Goal: Task Accomplishment & Management: Manage account settings

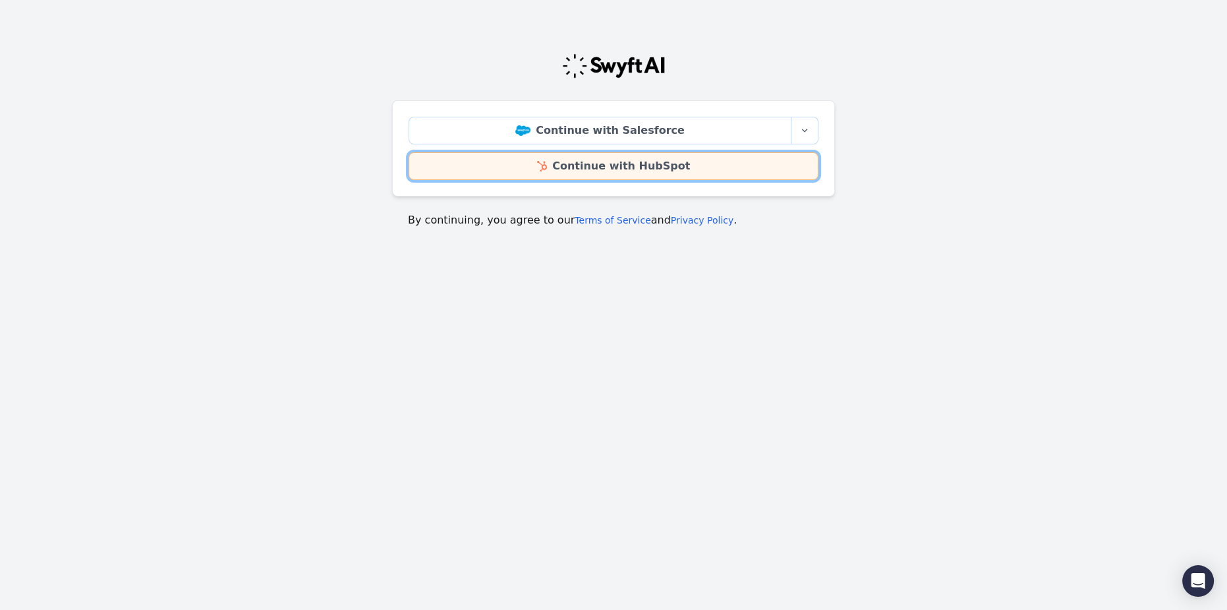
click at [585, 163] on link "Continue with HubSpot" at bounding box center [614, 166] width 410 height 28
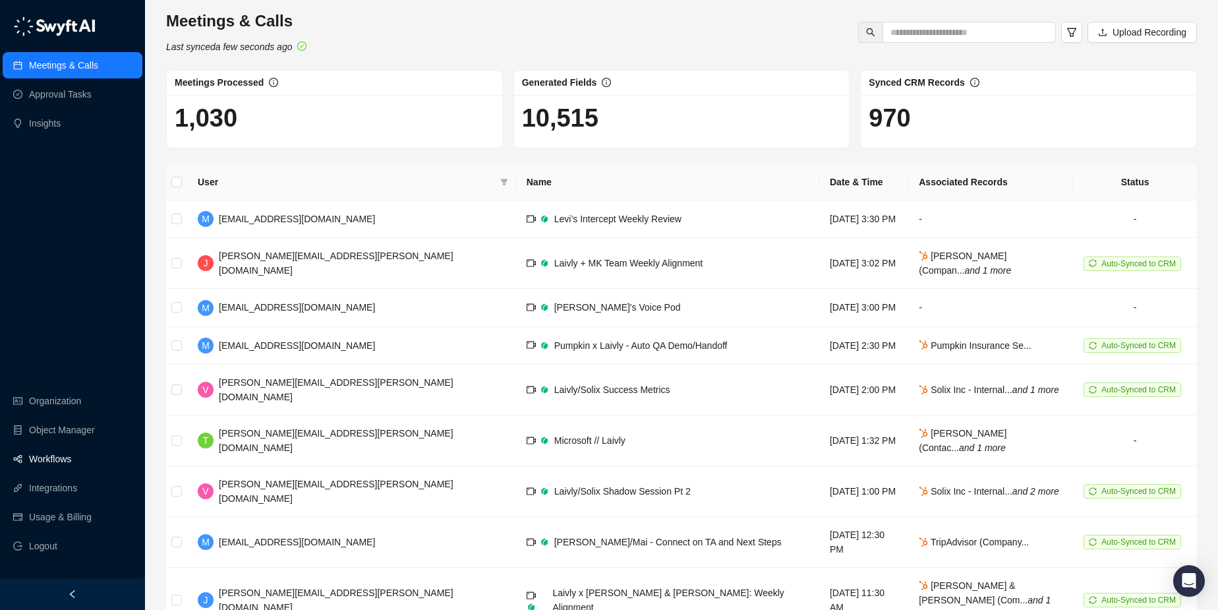
click at [65, 461] on link "Workflows" at bounding box center [50, 459] width 42 height 26
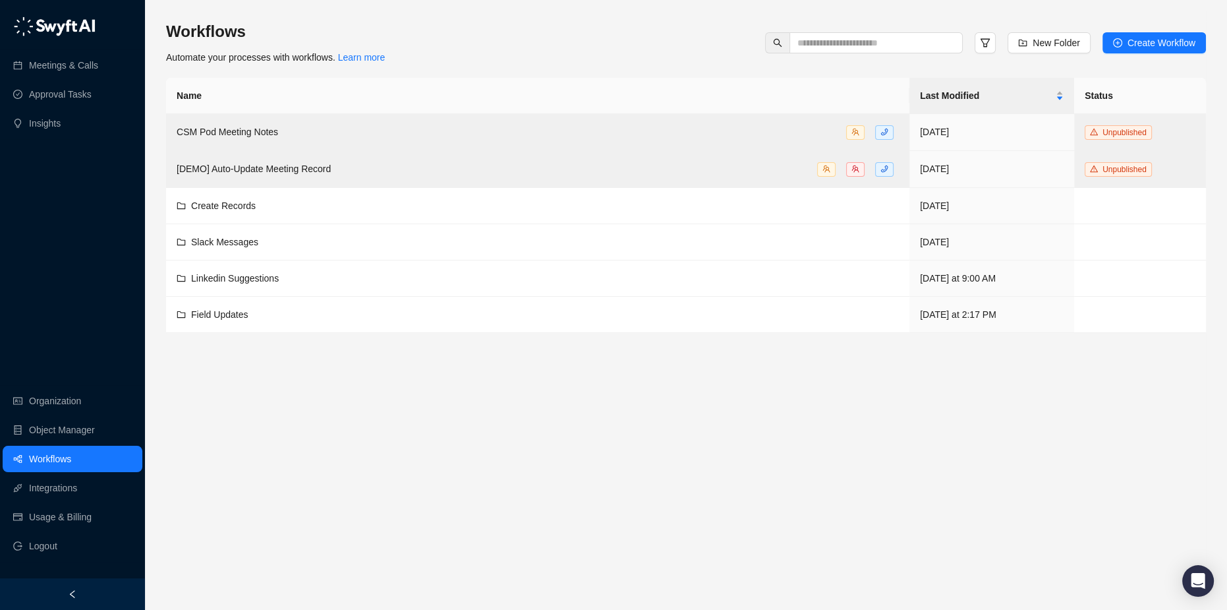
click at [635, 417] on main "Workflows Automate your processes with workflows. Learn more New Folder Create …" at bounding box center [686, 310] width 1040 height 578
click at [794, 81] on th "Name" at bounding box center [537, 96] width 743 height 36
click at [783, 78] on th "Name" at bounding box center [537, 96] width 743 height 36
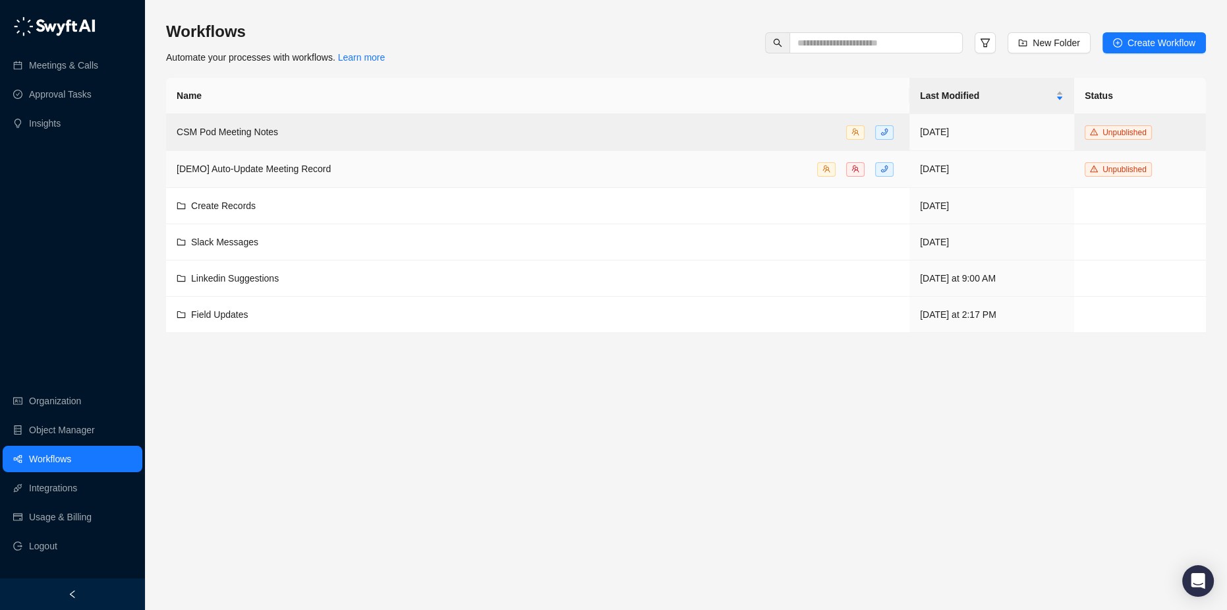
click at [329, 174] on span "[DEMO] Auto-Update Meeting Record" at bounding box center [254, 168] width 154 height 11
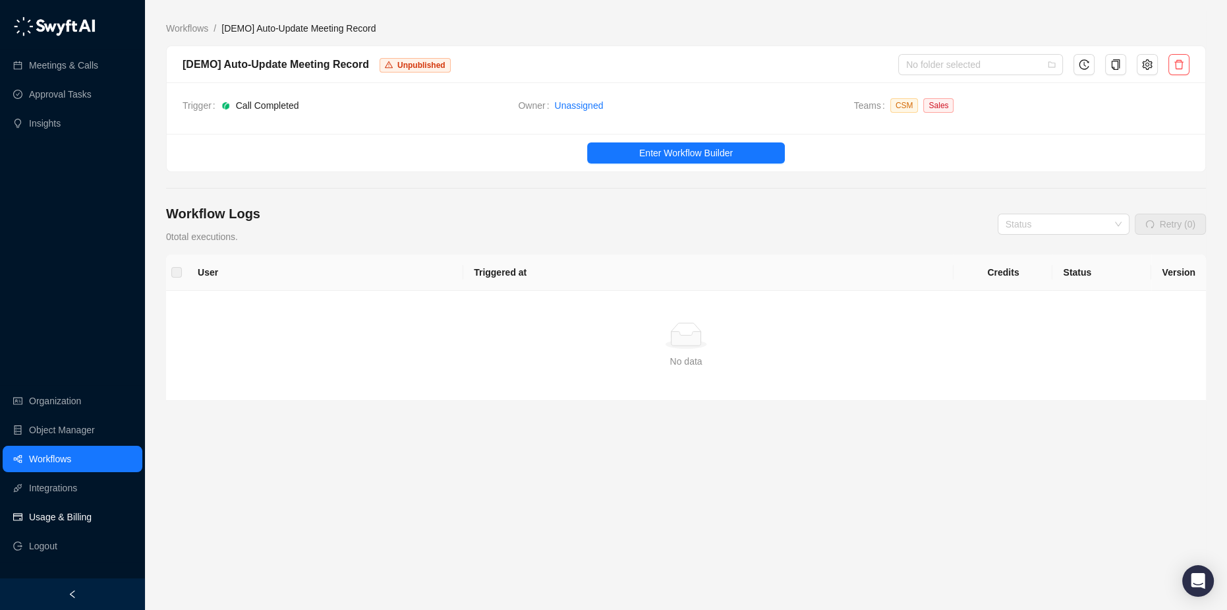
click at [49, 517] on link "Usage & Billing" at bounding box center [60, 517] width 63 height 26
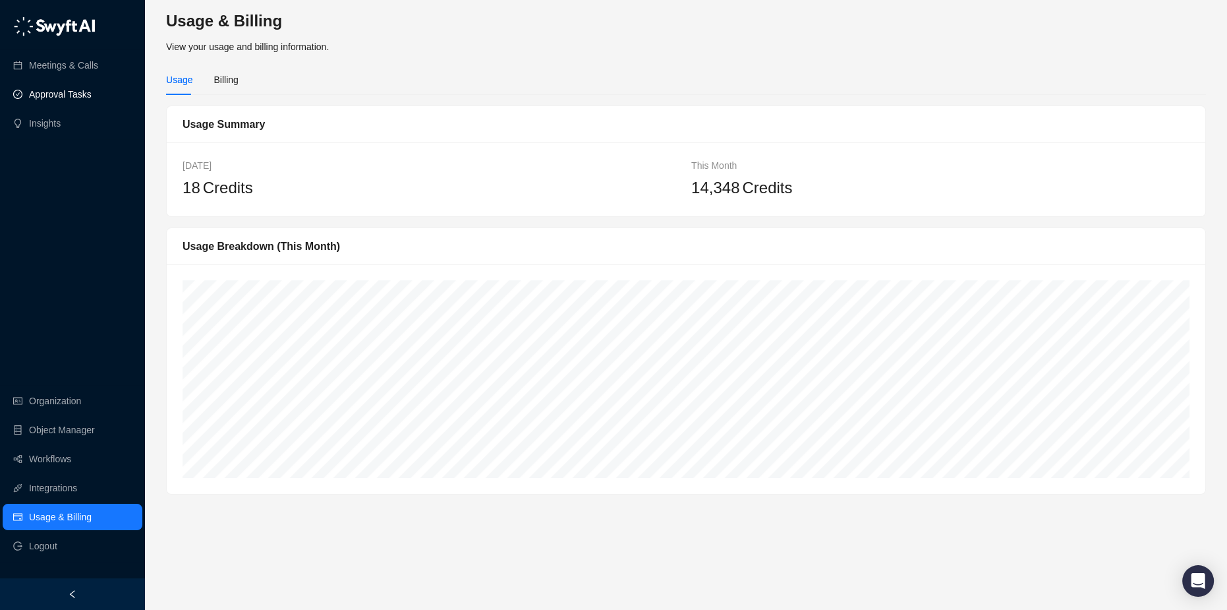
click at [66, 98] on link "Approval Tasks" at bounding box center [60, 94] width 63 height 26
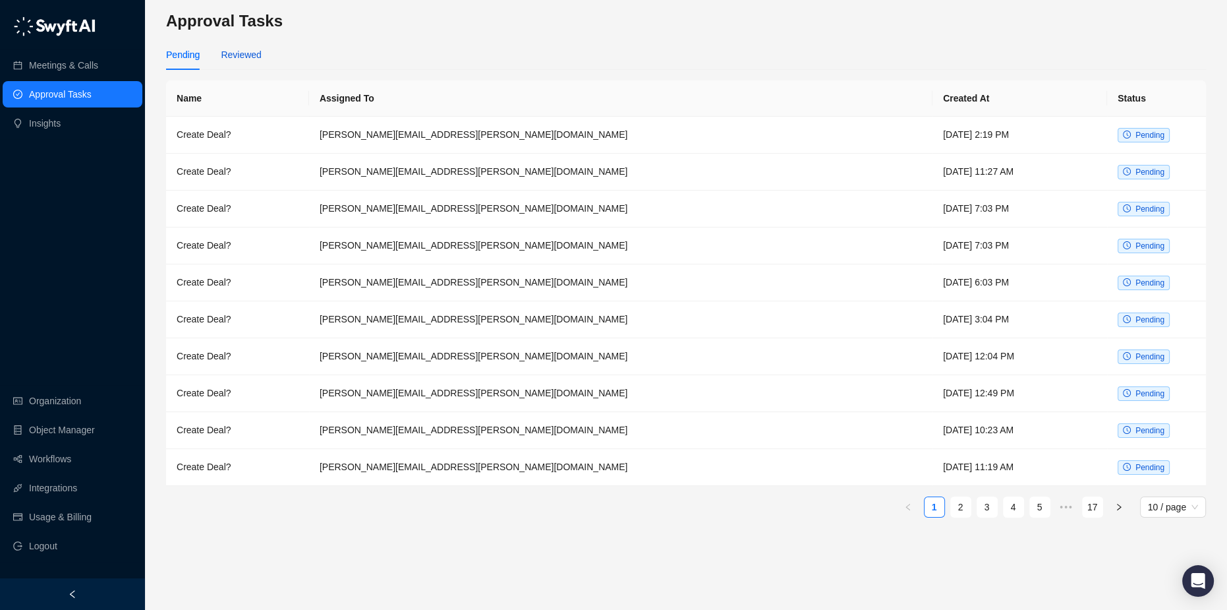
click at [232, 57] on div "Reviewed" at bounding box center [241, 54] width 40 height 14
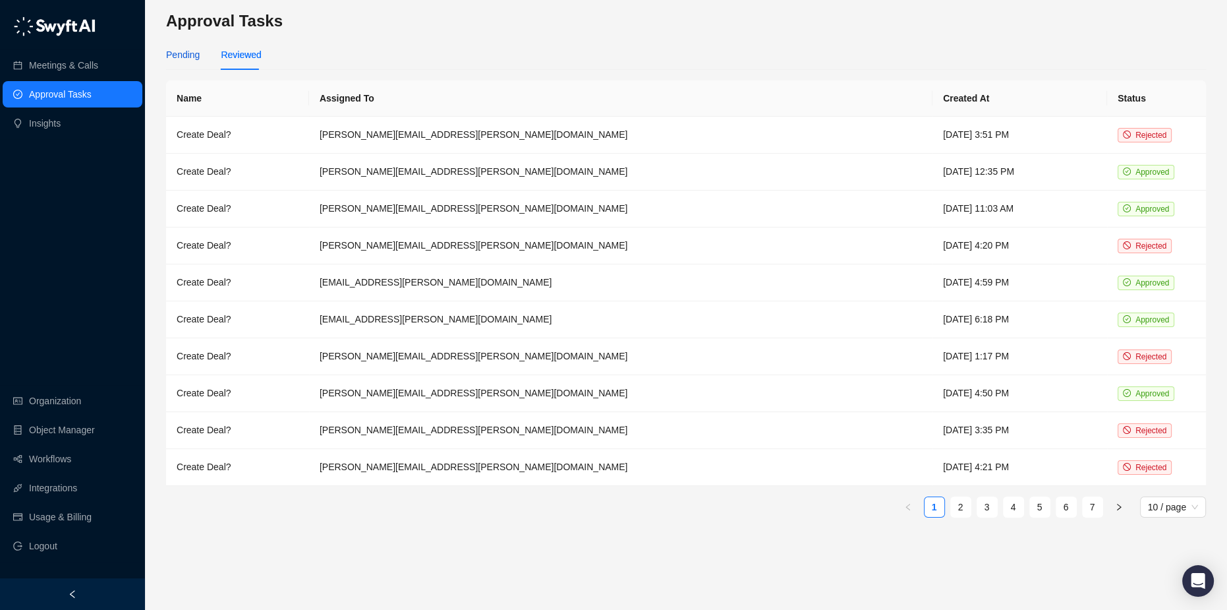
click at [188, 55] on div "Pending" at bounding box center [183, 54] width 34 height 14
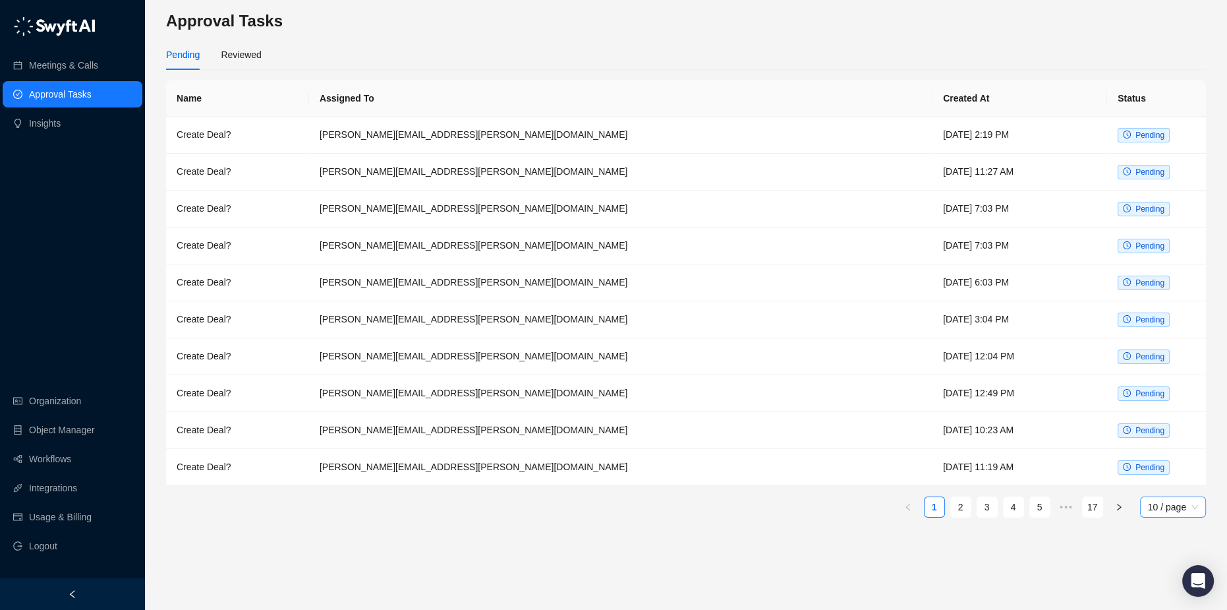
click at [1171, 509] on span "10 / page" at bounding box center [1173, 507] width 50 height 20
click at [1160, 596] on div "100 / page" at bounding box center [1173, 596] width 45 height 14
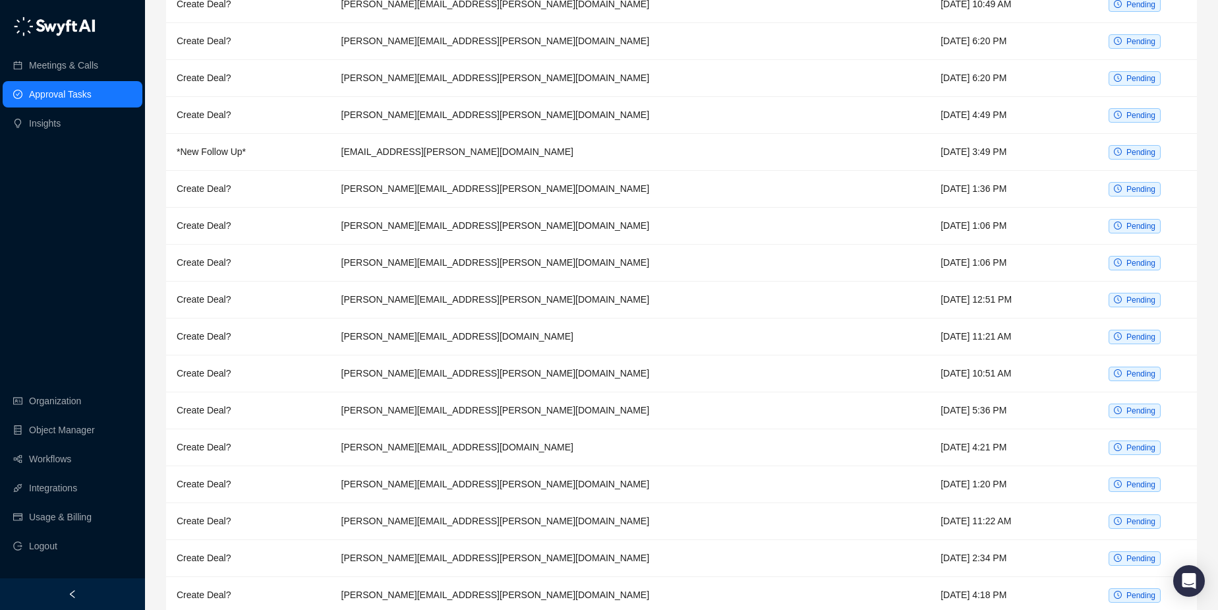
scroll to position [3226, 0]
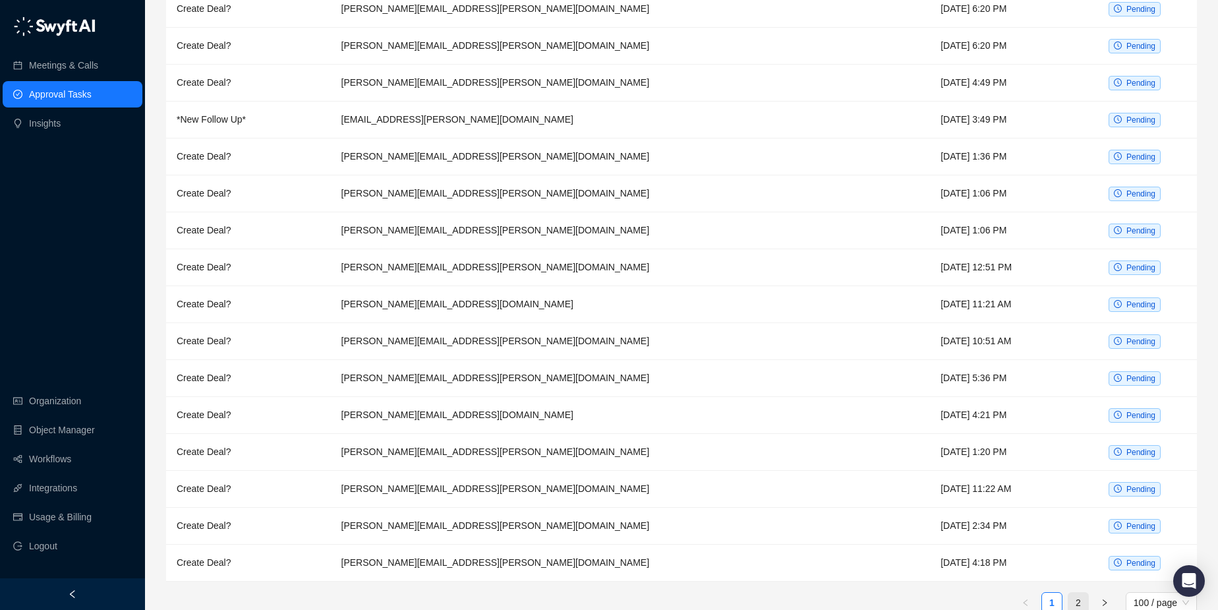
click at [1074, 592] on link "2" at bounding box center [1078, 602] width 20 height 20
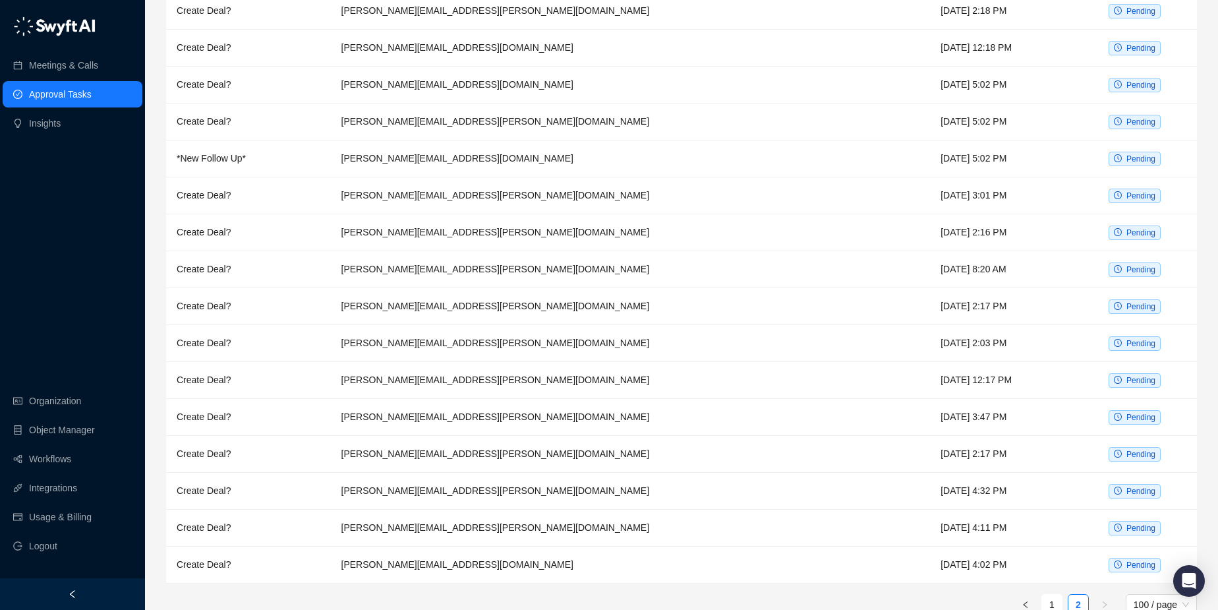
scroll to position [2089, 0]
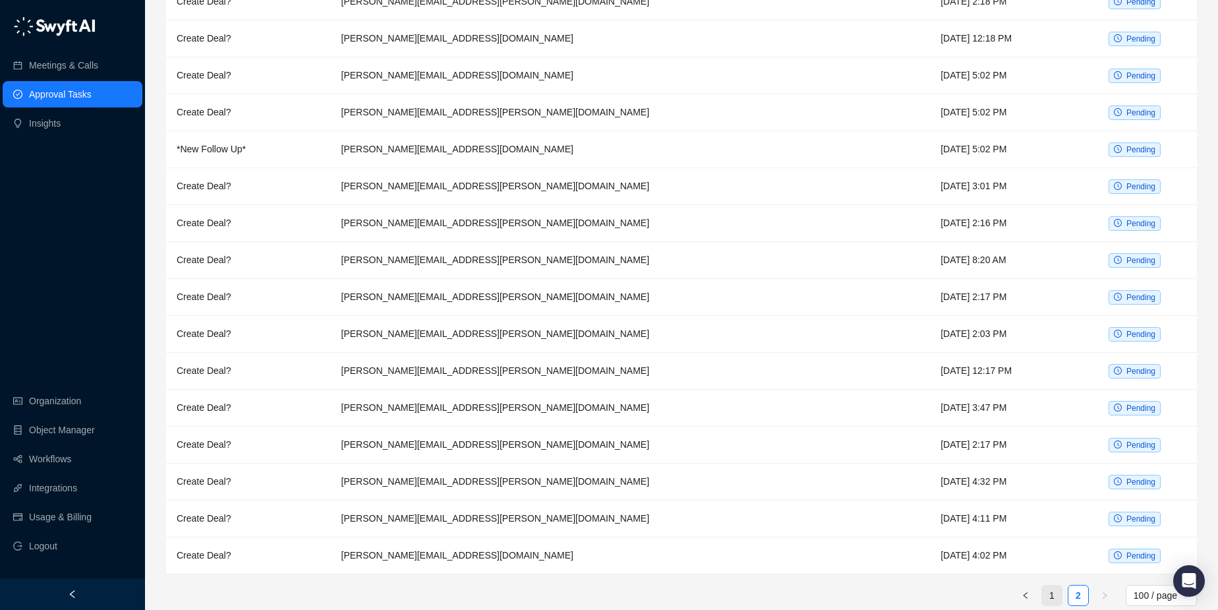
click at [1051, 585] on link "1" at bounding box center [1052, 595] width 20 height 20
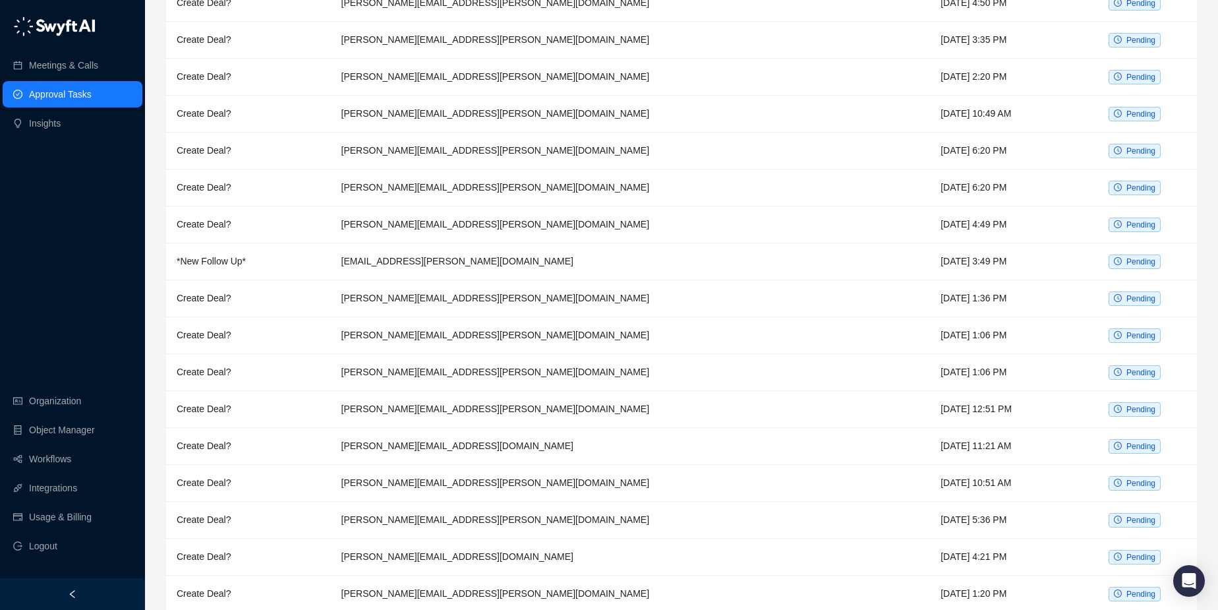
scroll to position [3226, 0]
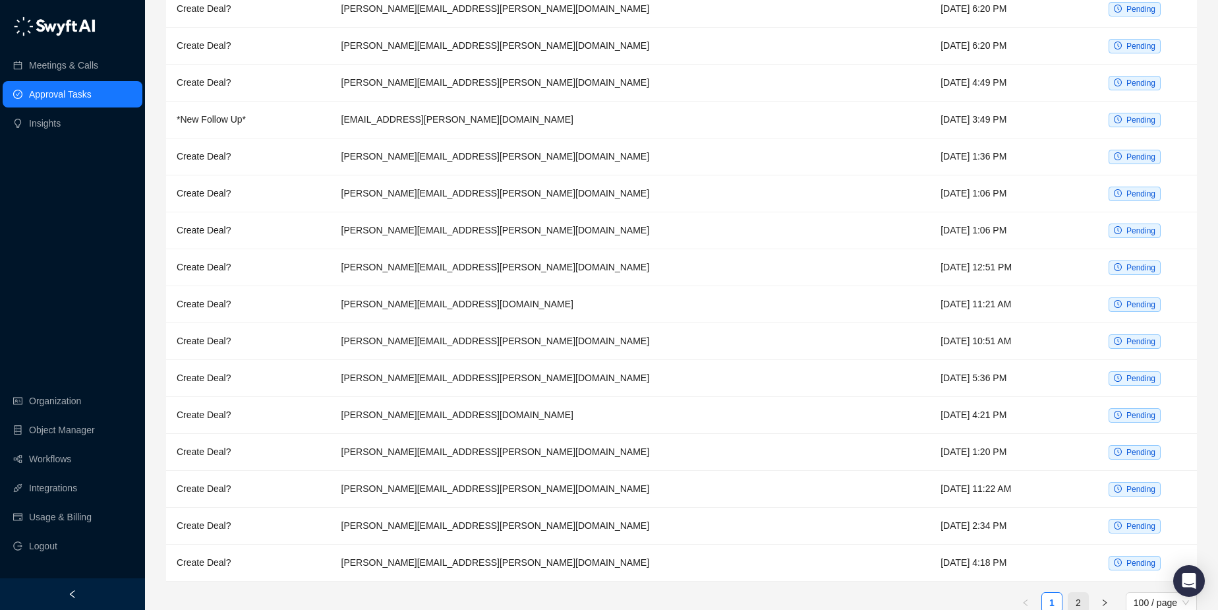
click at [1077, 592] on link "2" at bounding box center [1078, 602] width 20 height 20
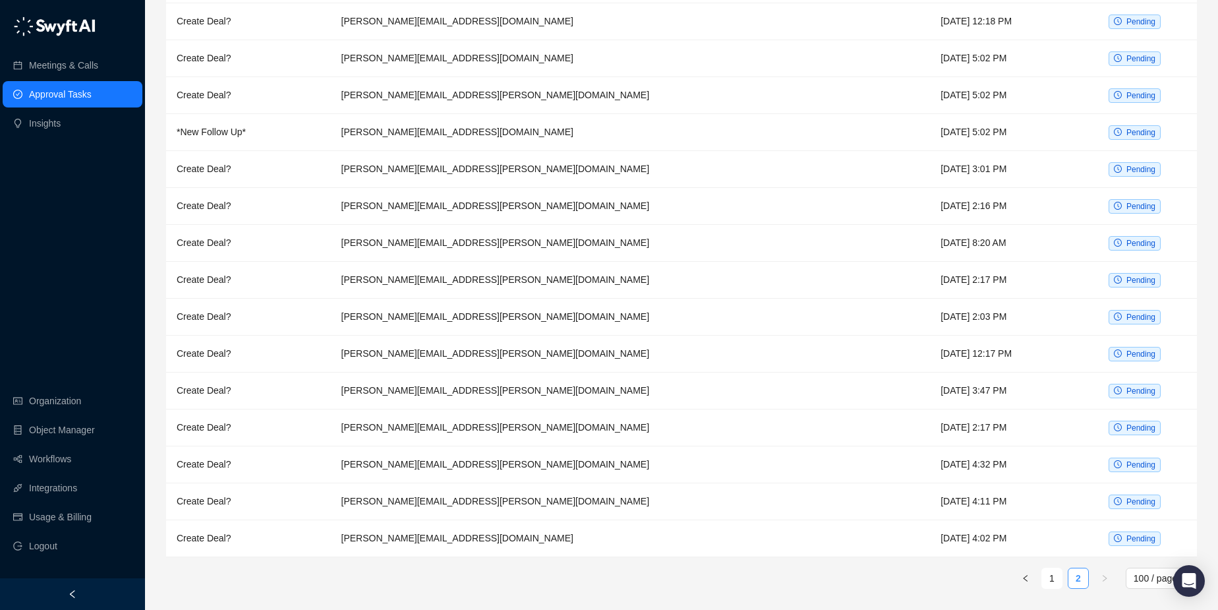
scroll to position [2089, 0]
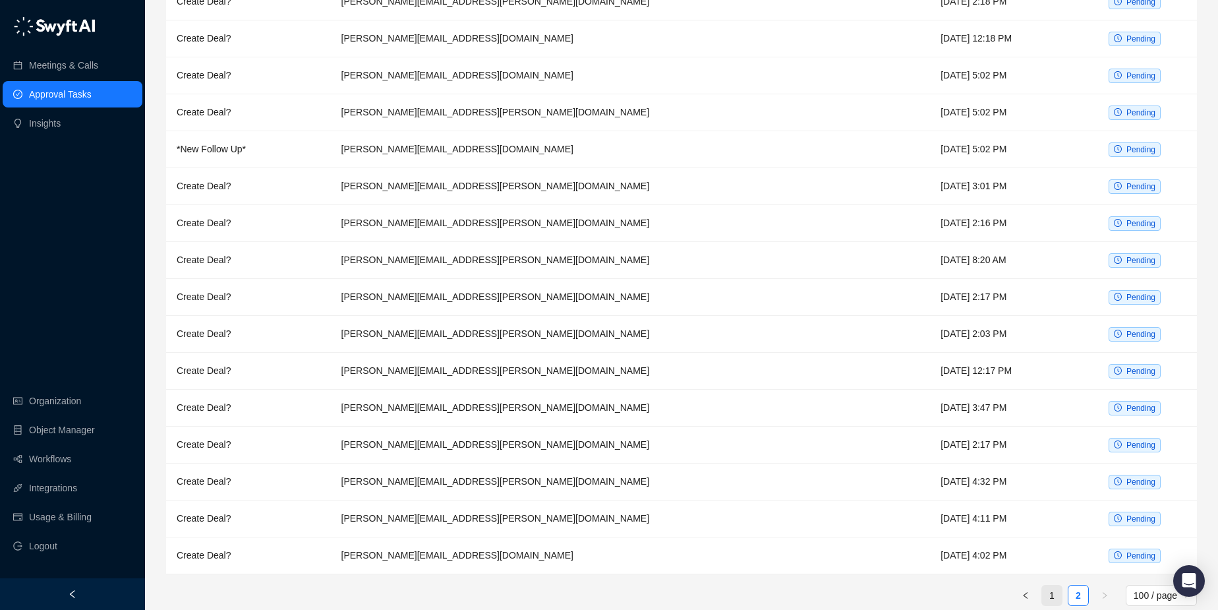
click at [1051, 585] on link "1" at bounding box center [1052, 595] width 20 height 20
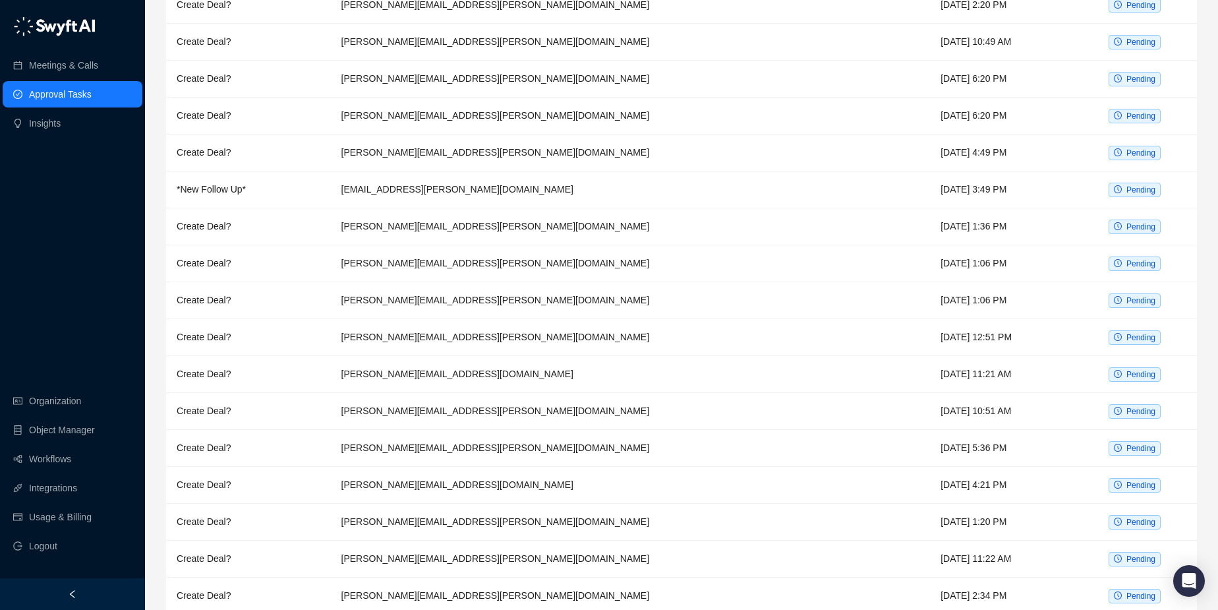
scroll to position [3226, 0]
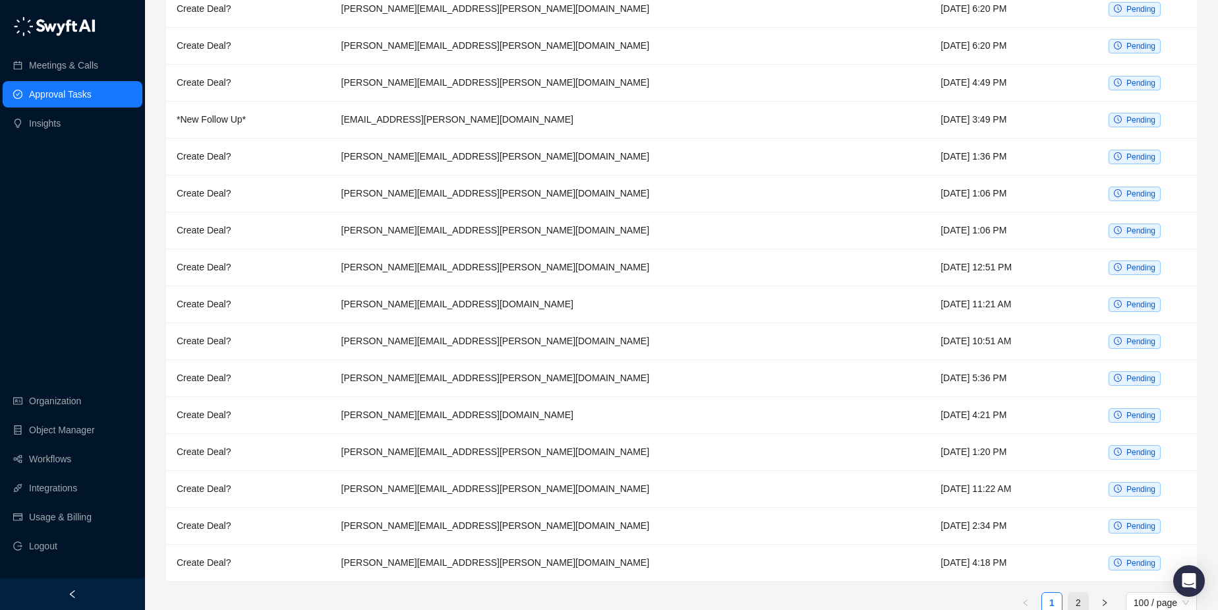
click at [1076, 592] on link "2" at bounding box center [1078, 602] width 20 height 20
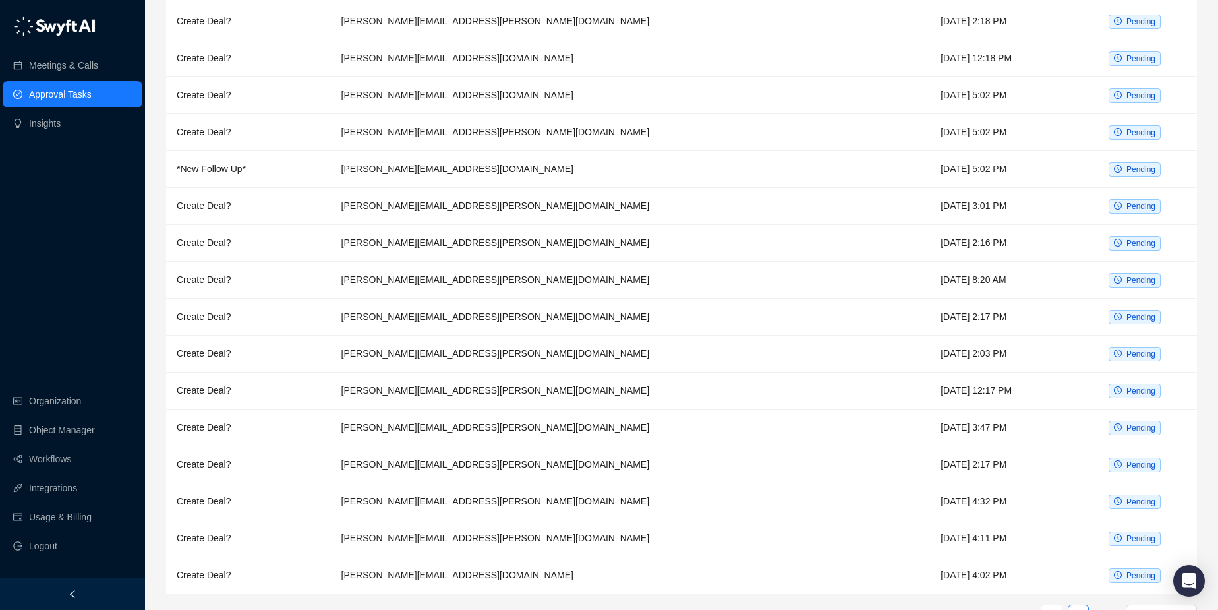
scroll to position [2089, 0]
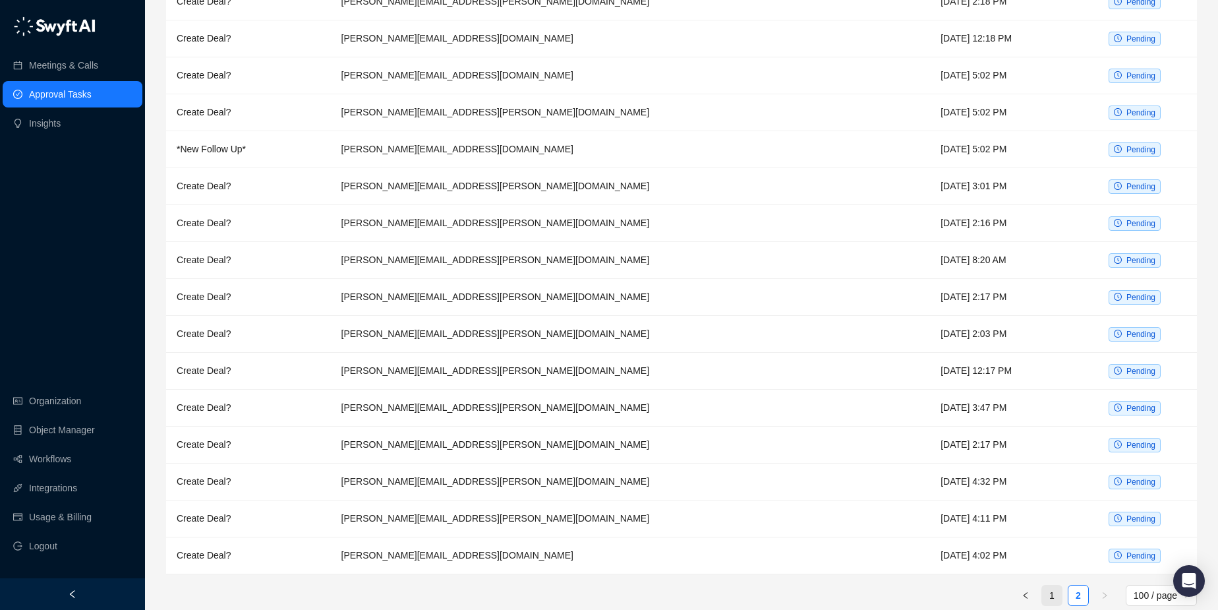
click at [1047, 585] on link "1" at bounding box center [1052, 595] width 20 height 20
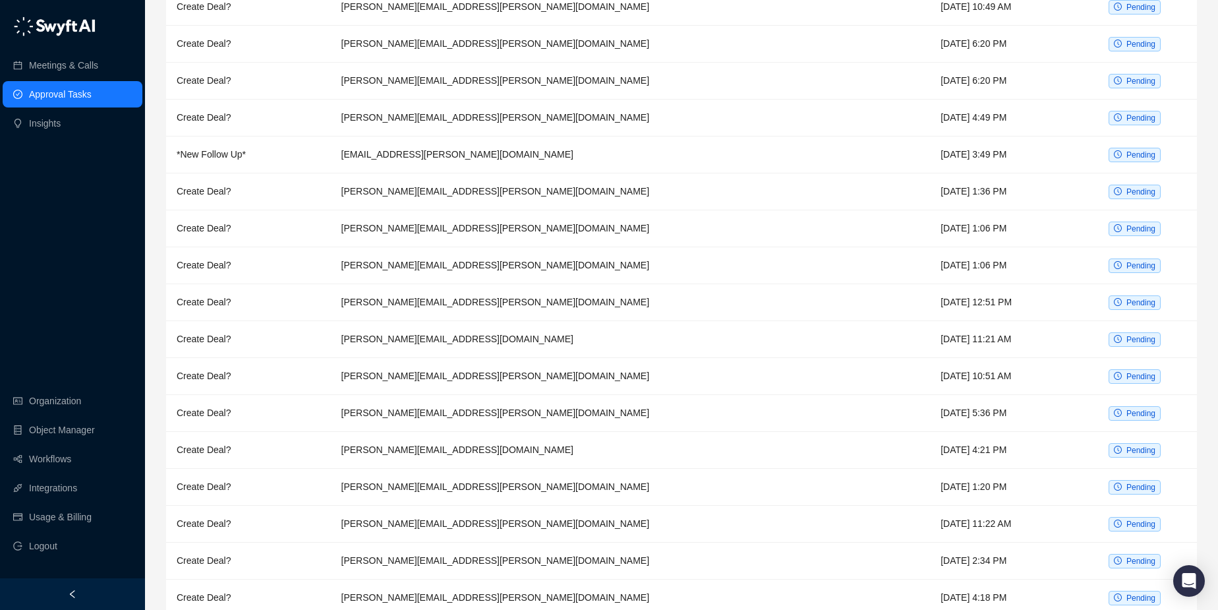
scroll to position [3226, 0]
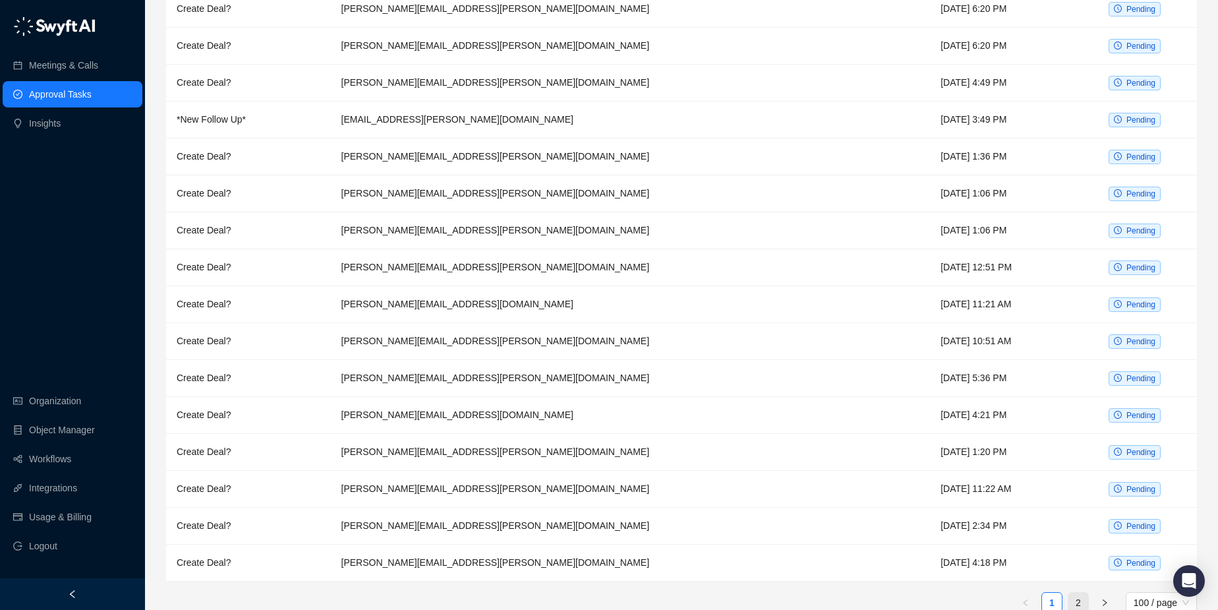
click at [1077, 592] on link "2" at bounding box center [1078, 602] width 20 height 20
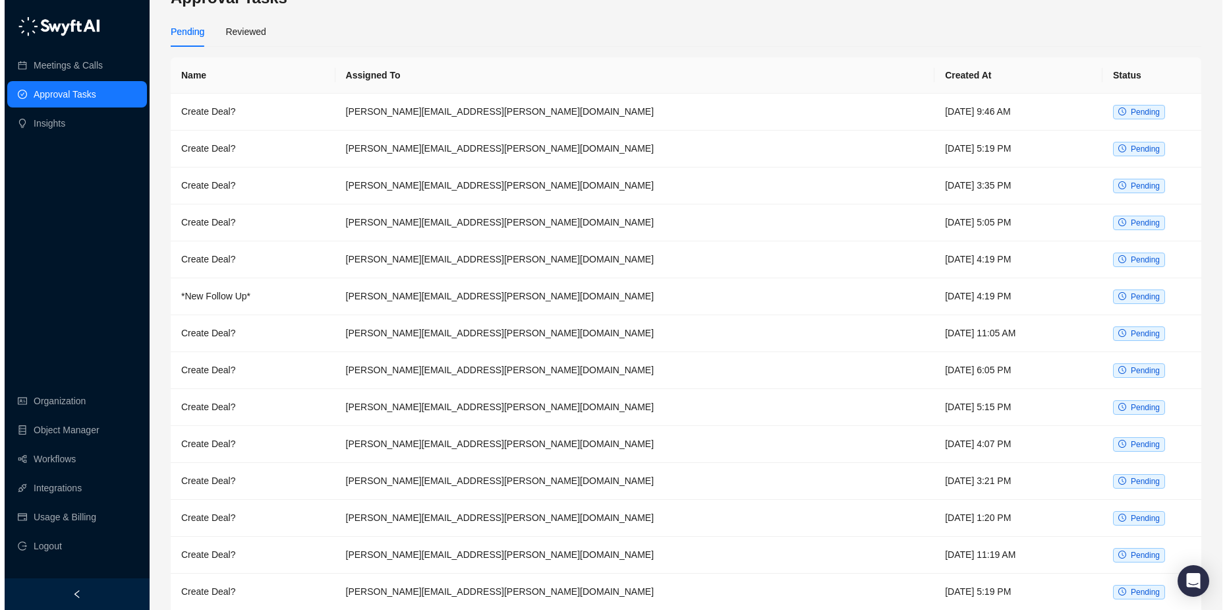
scroll to position [6, 0]
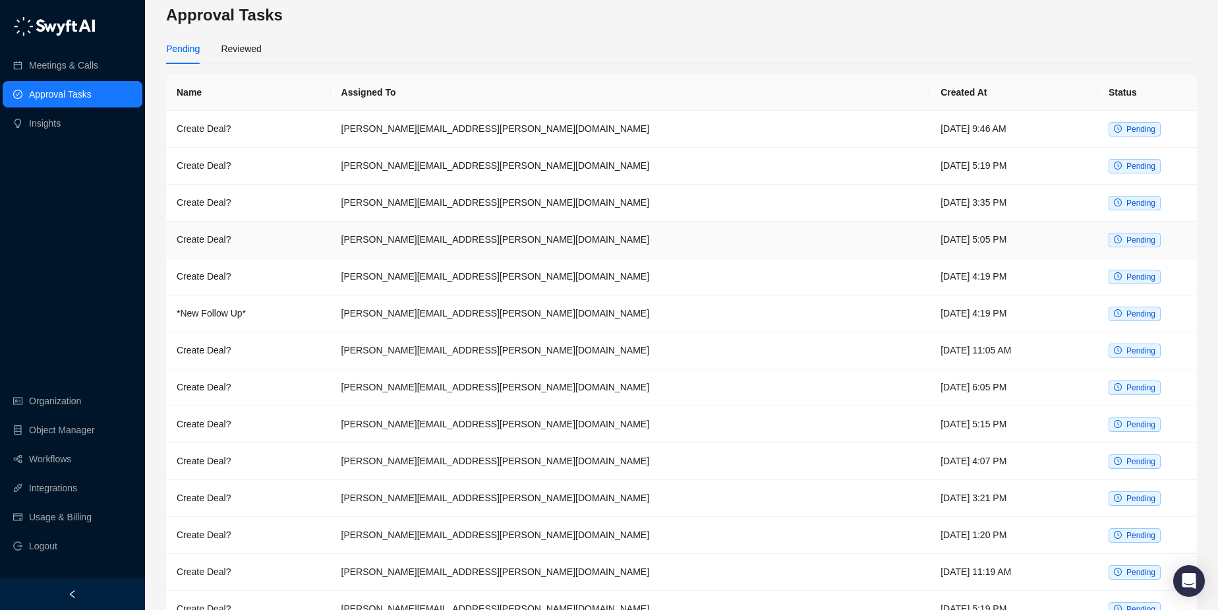
click at [1126, 238] on span "Pending" at bounding box center [1135, 240] width 52 height 14
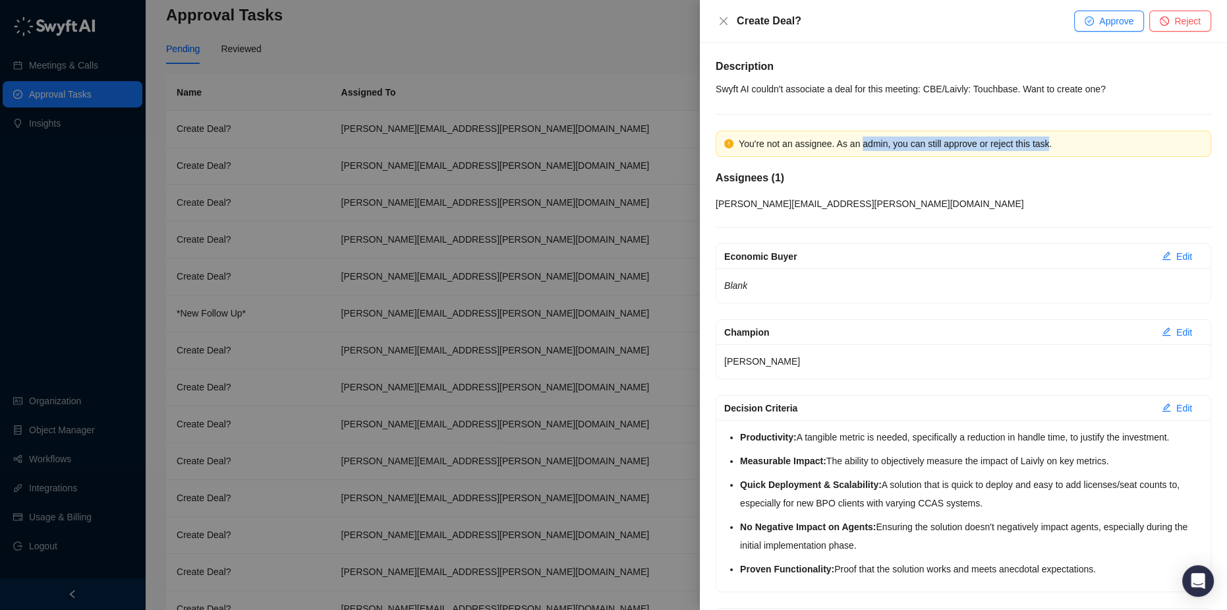
drag, startPoint x: 1045, startPoint y: 147, endPoint x: 860, endPoint y: 144, distance: 185.2
click at [860, 144] on div "You're not an assignee. As an admin, you can still approve or reject this task." at bounding box center [971, 143] width 464 height 14
copy div "admin, you can still approve or reject this task"
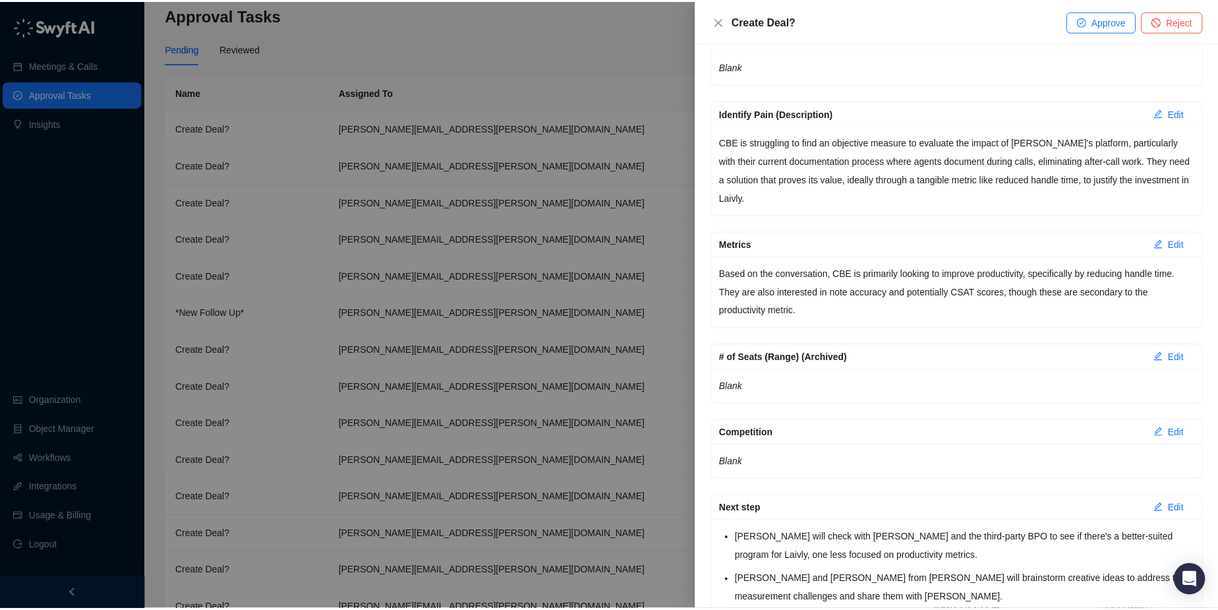
scroll to position [584, 0]
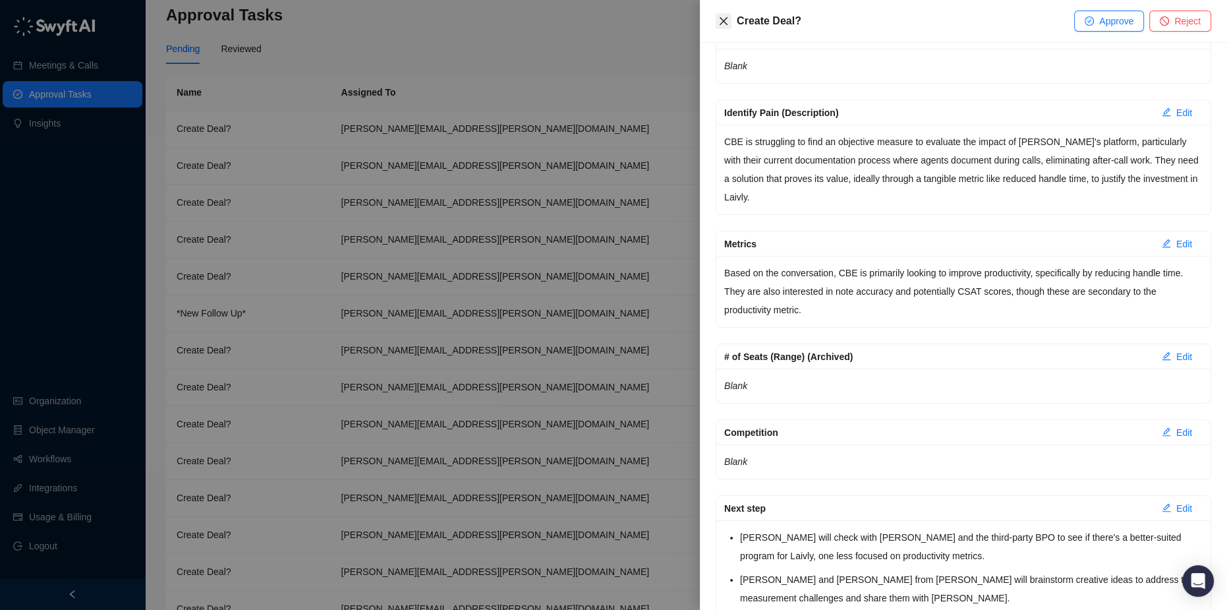
click at [724, 20] on icon "close" at bounding box center [724, 21] width 8 height 8
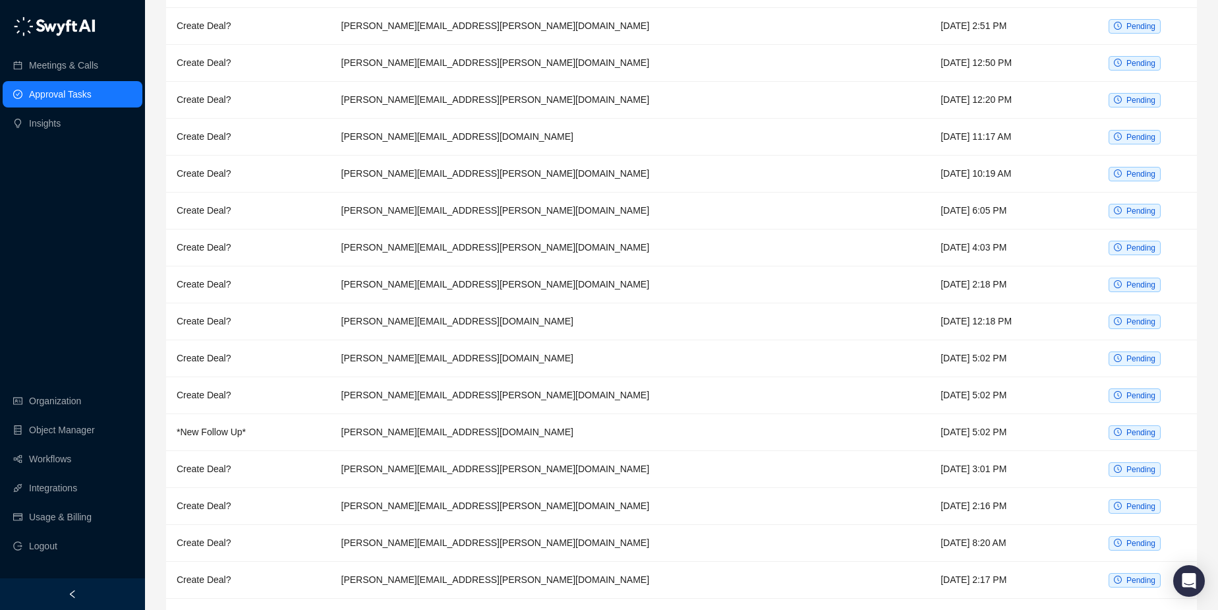
scroll to position [2089, 0]
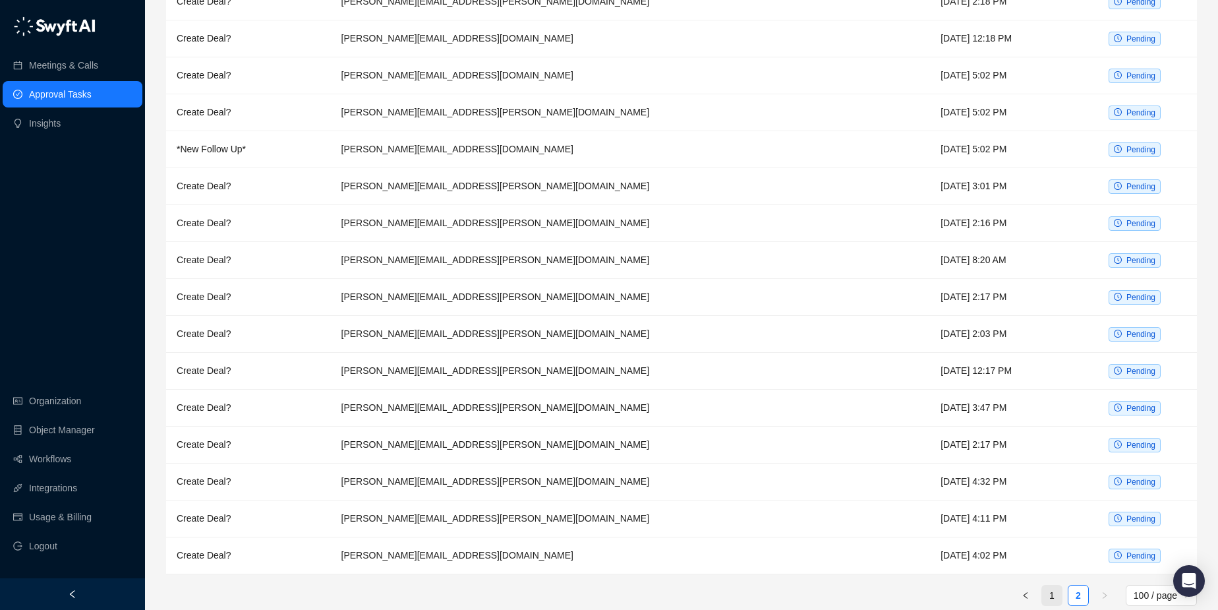
click at [1049, 585] on link "1" at bounding box center [1052, 595] width 20 height 20
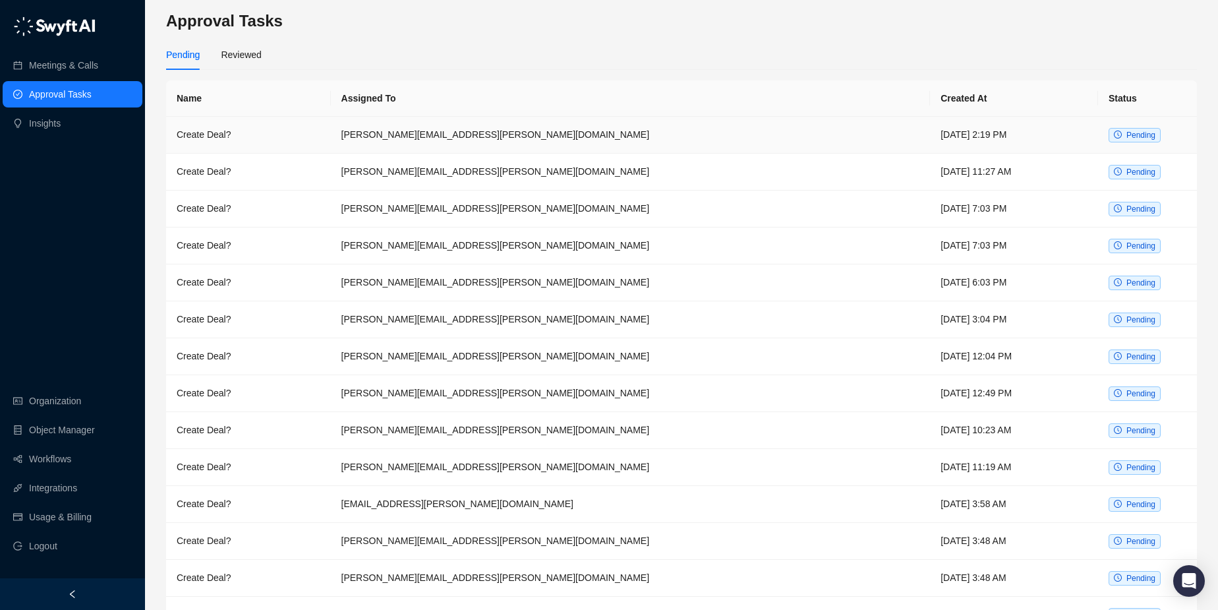
click at [1128, 134] on span "Pending" at bounding box center [1140, 134] width 29 height 9
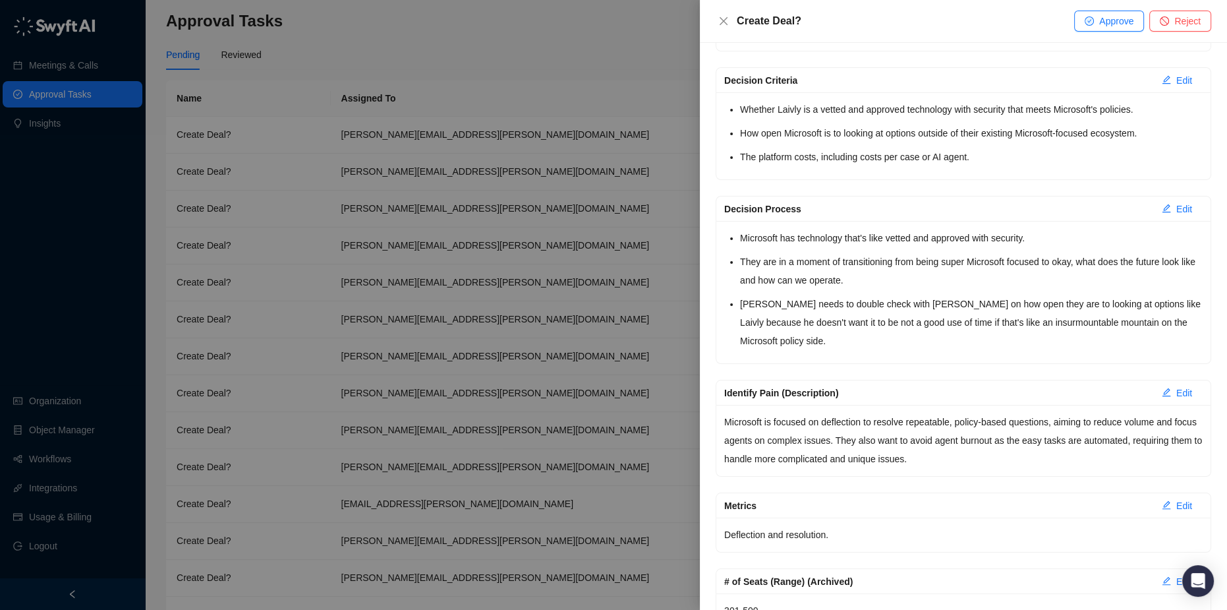
scroll to position [334, 0]
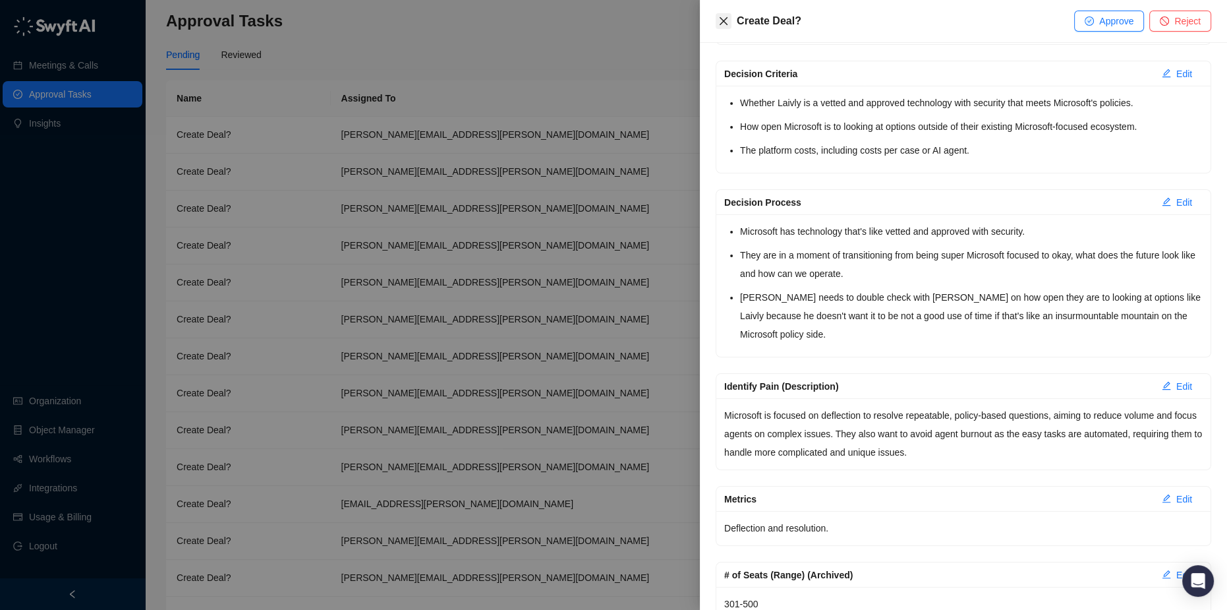
click at [724, 18] on icon "close" at bounding box center [723, 21] width 11 height 11
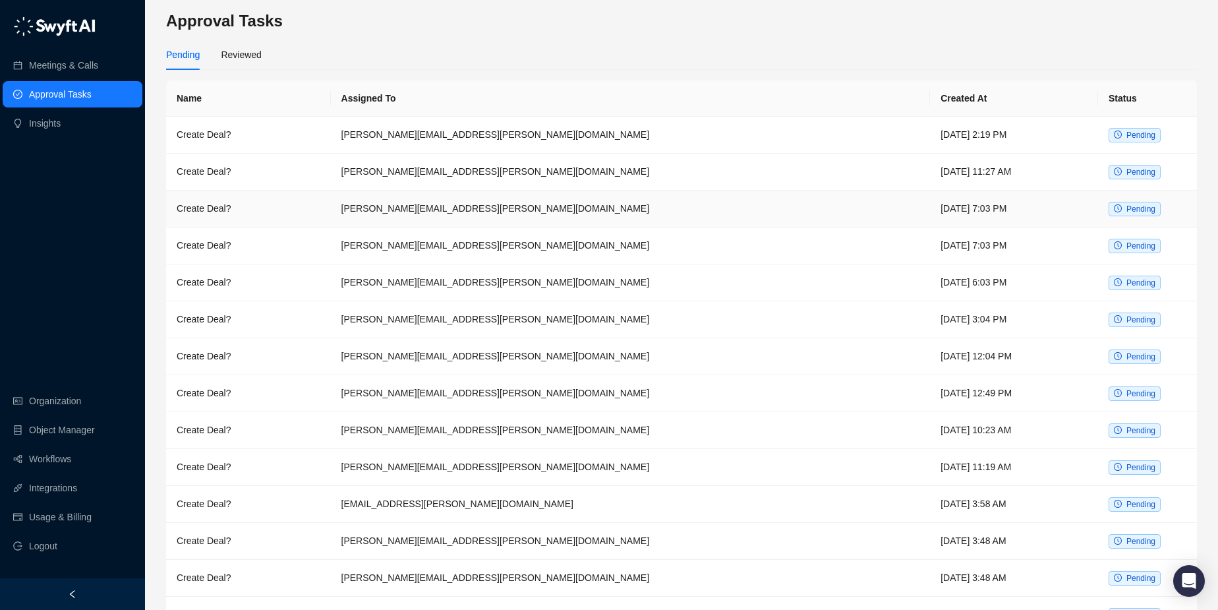
click at [1138, 208] on span "Pending" at bounding box center [1140, 208] width 29 height 9
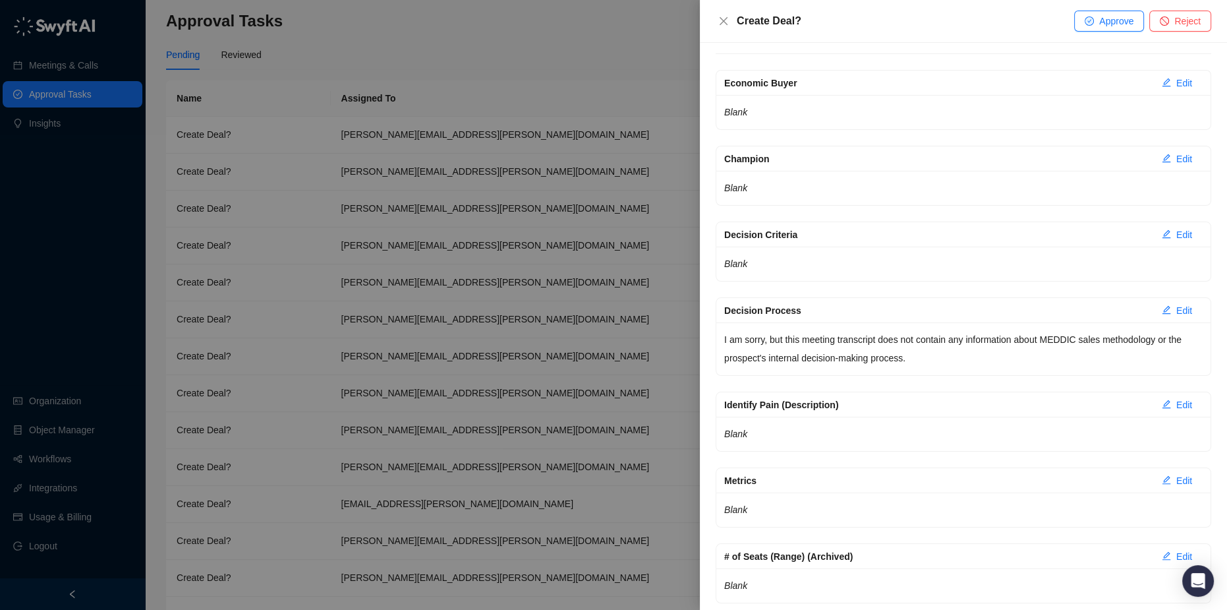
scroll to position [252, 0]
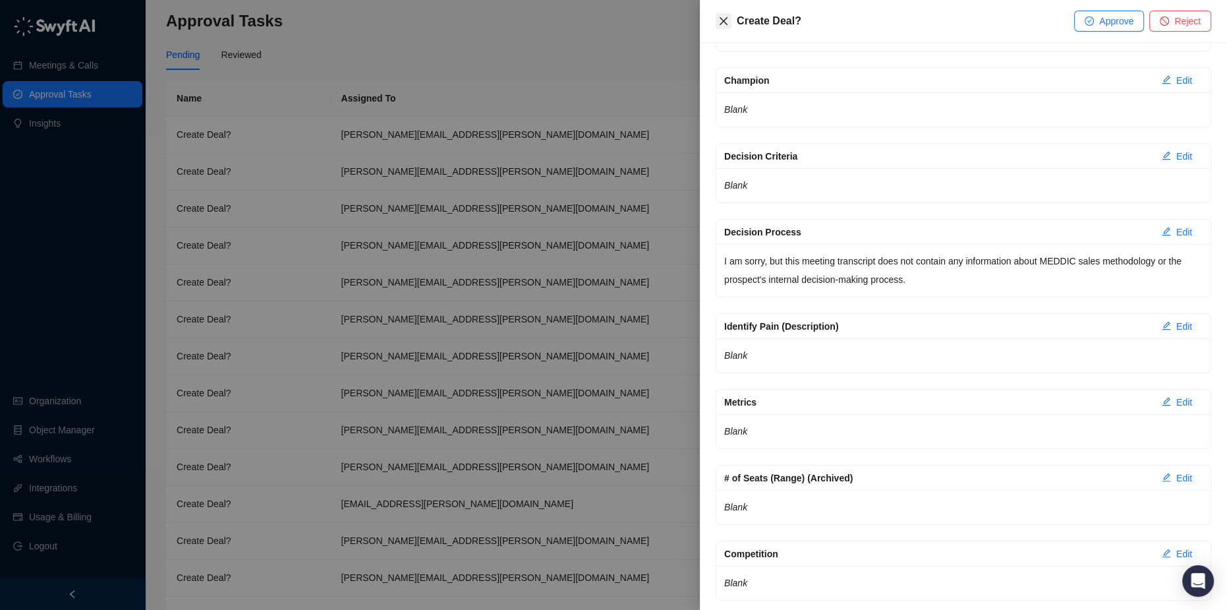
click at [726, 21] on icon "close" at bounding box center [723, 21] width 11 height 11
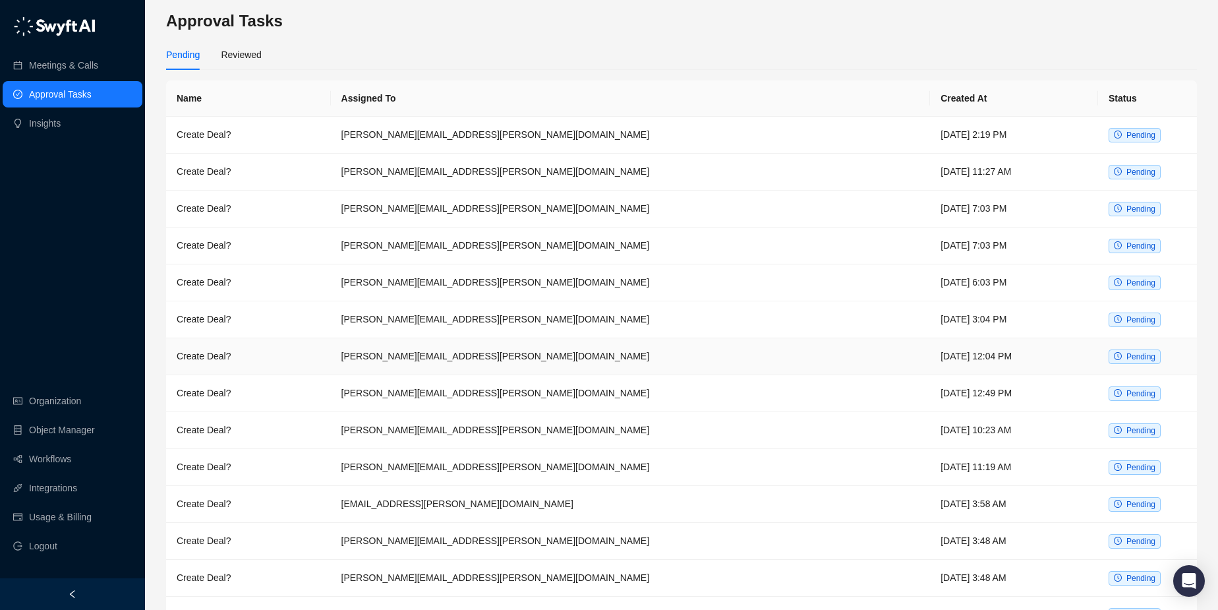
click at [1131, 353] on span "Pending" at bounding box center [1140, 356] width 29 height 9
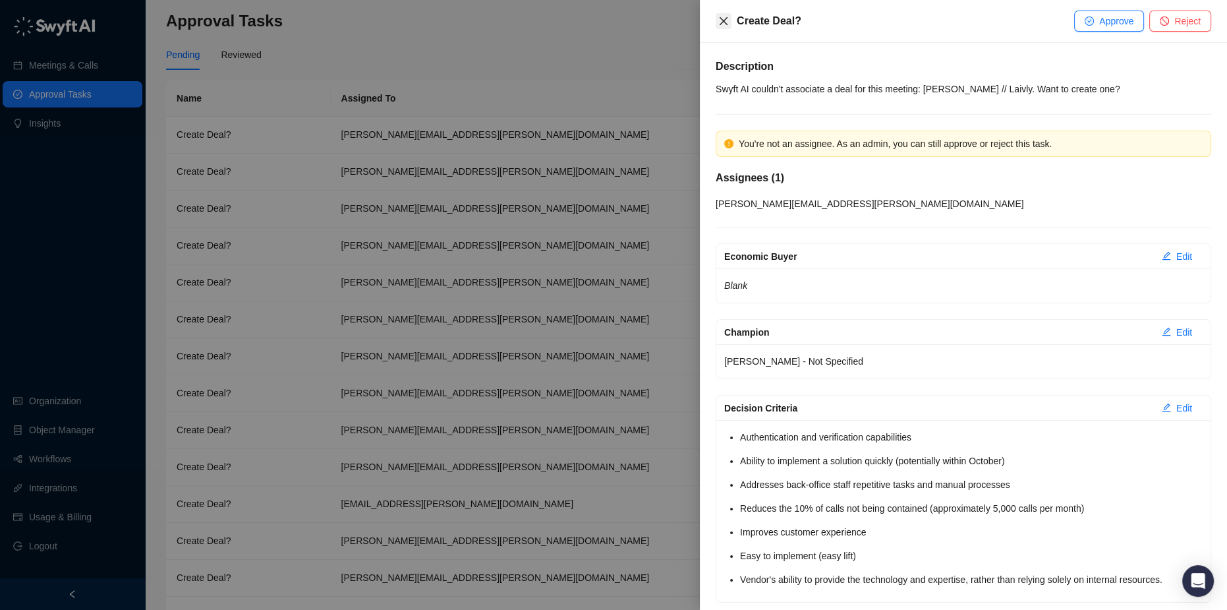
click at [722, 20] on icon "close" at bounding box center [724, 21] width 8 height 8
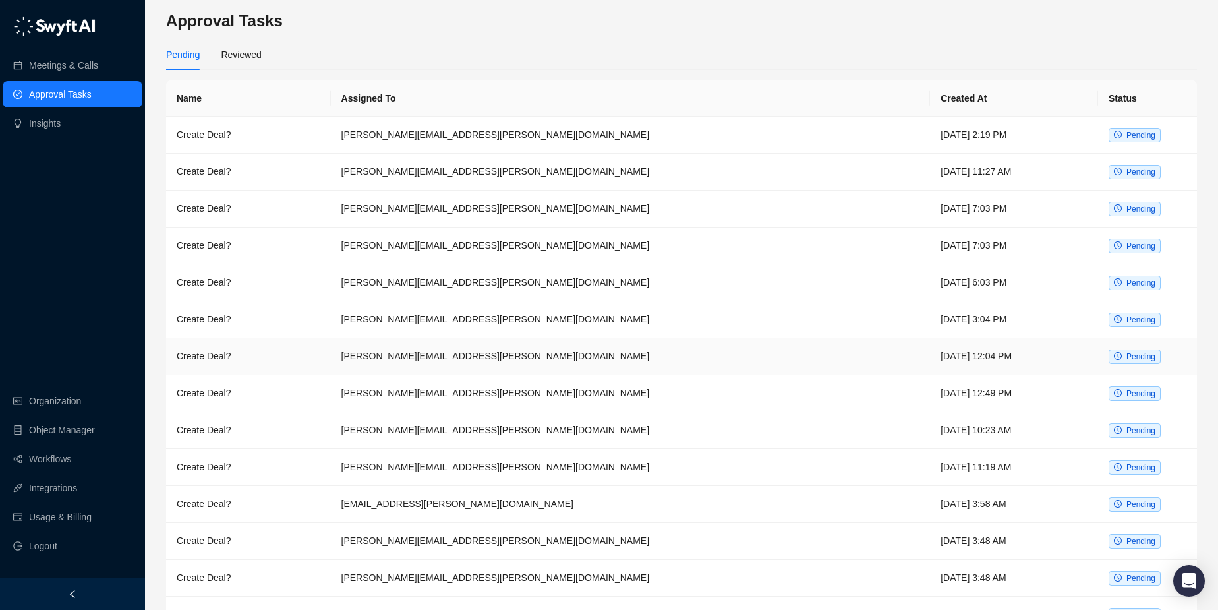
click at [1128, 357] on span "Pending" at bounding box center [1140, 356] width 29 height 9
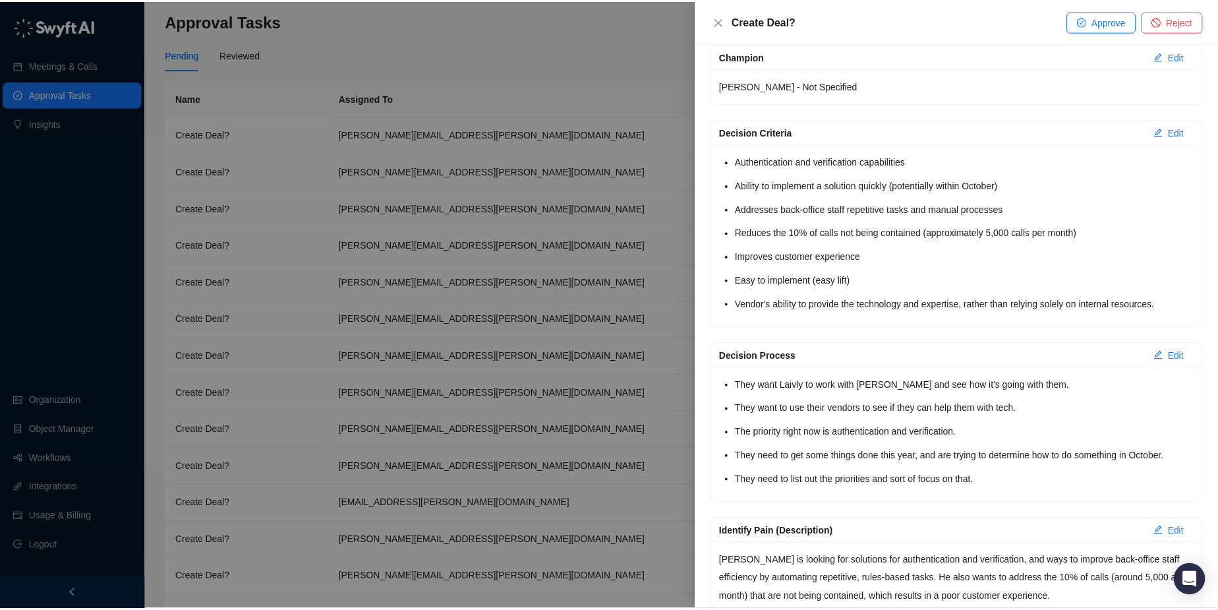
scroll to position [270, 0]
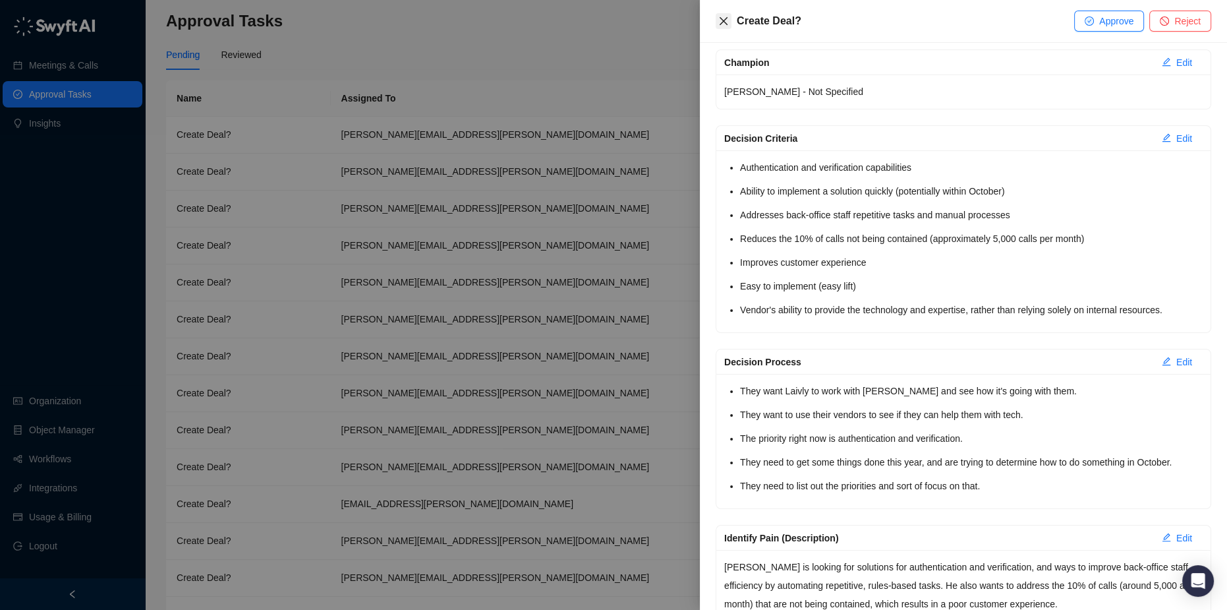
click at [718, 20] on icon "close" at bounding box center [723, 21] width 11 height 11
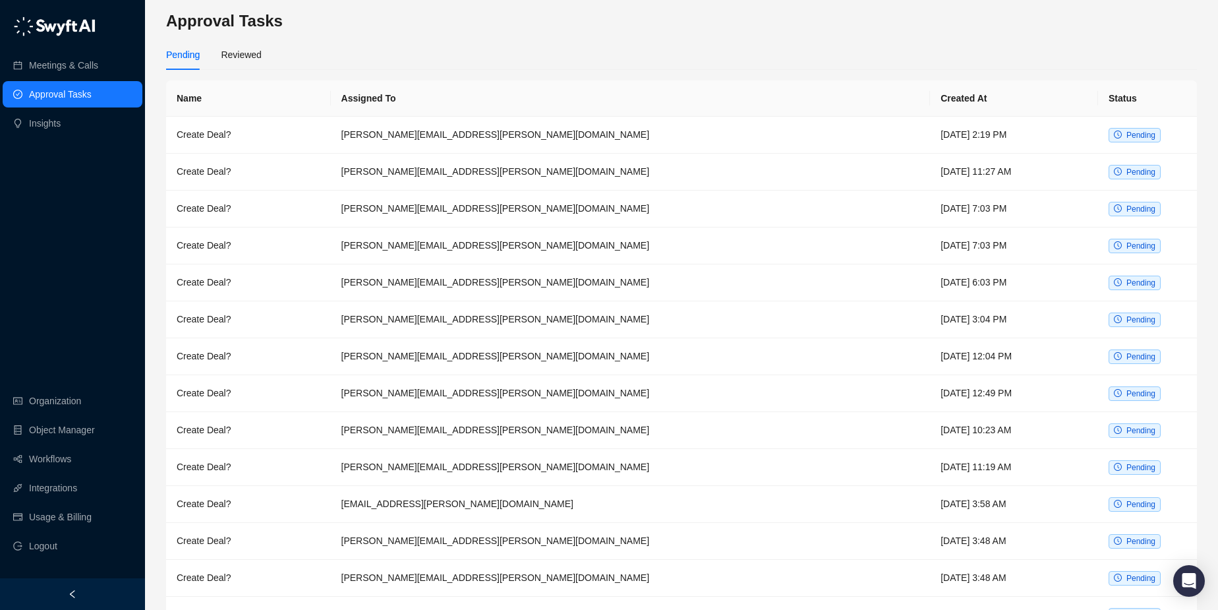
click at [60, 29] on img at bounding box center [54, 26] width 82 height 20
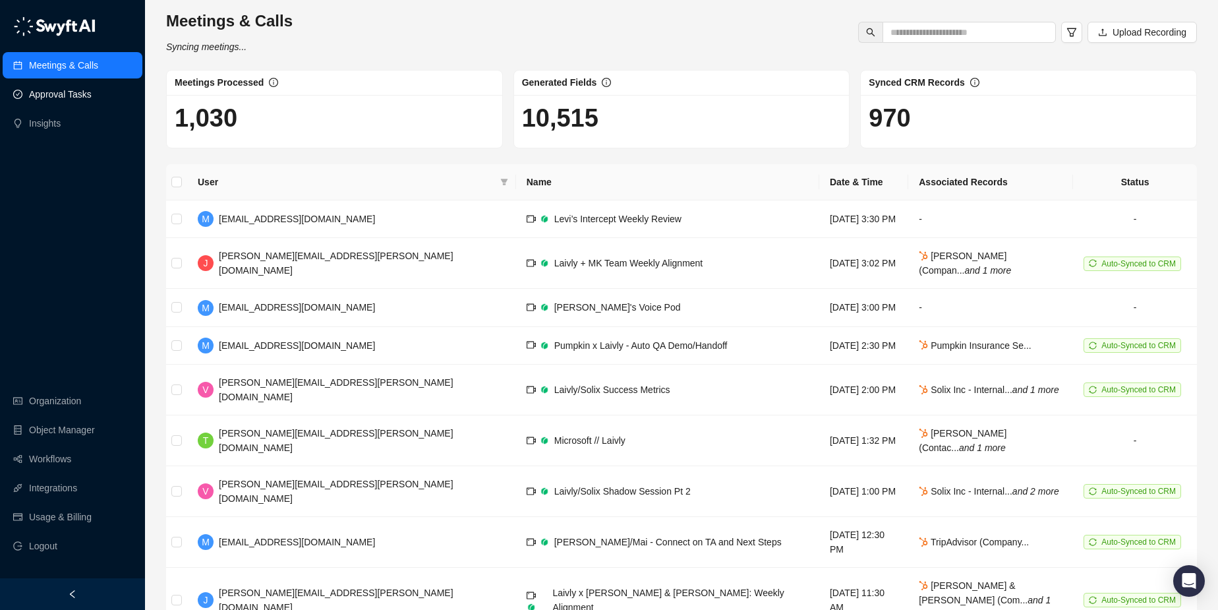
click at [63, 94] on link "Approval Tasks" at bounding box center [60, 94] width 63 height 26
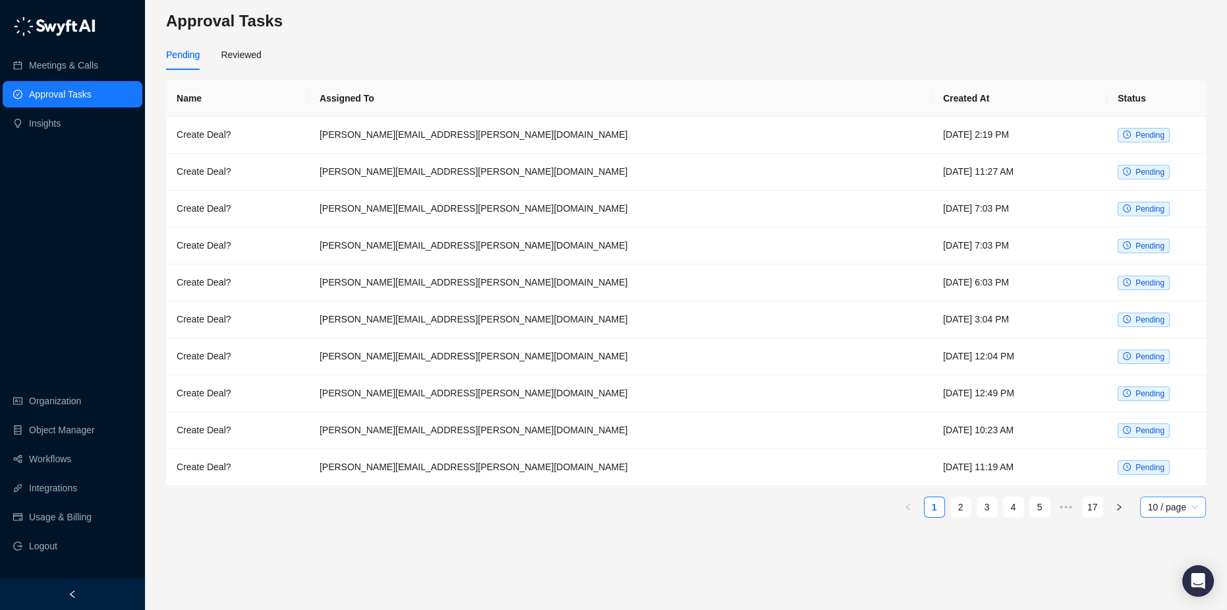
click at [1191, 506] on span "10 / page" at bounding box center [1173, 507] width 50 height 20
click at [1163, 598] on div "100 / page" at bounding box center [1173, 596] width 45 height 14
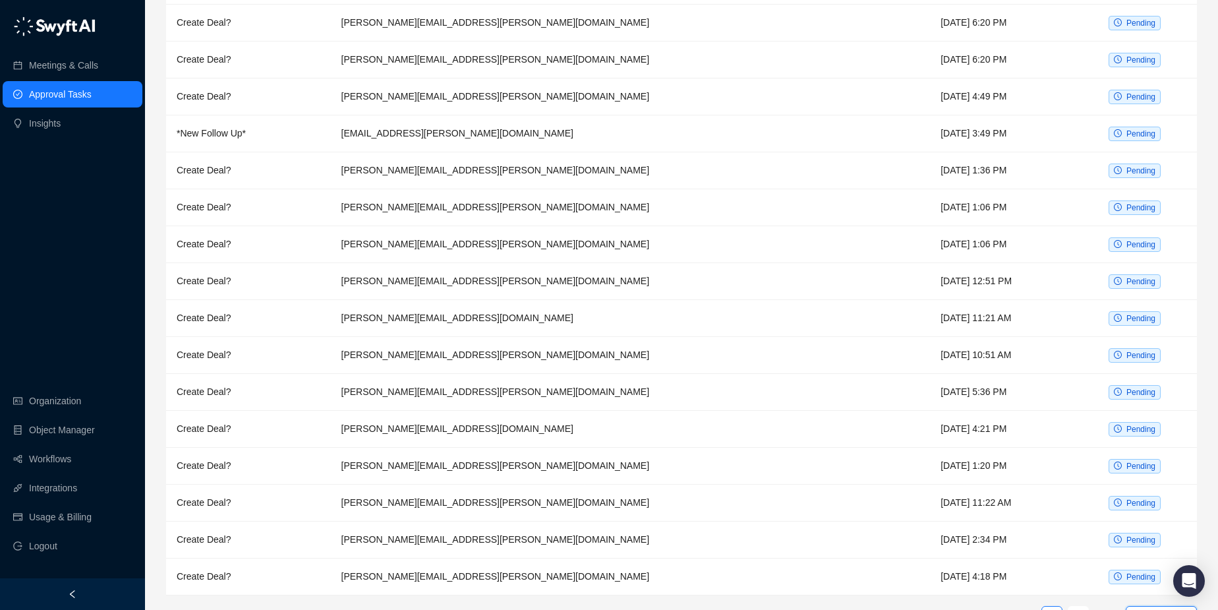
scroll to position [3226, 0]
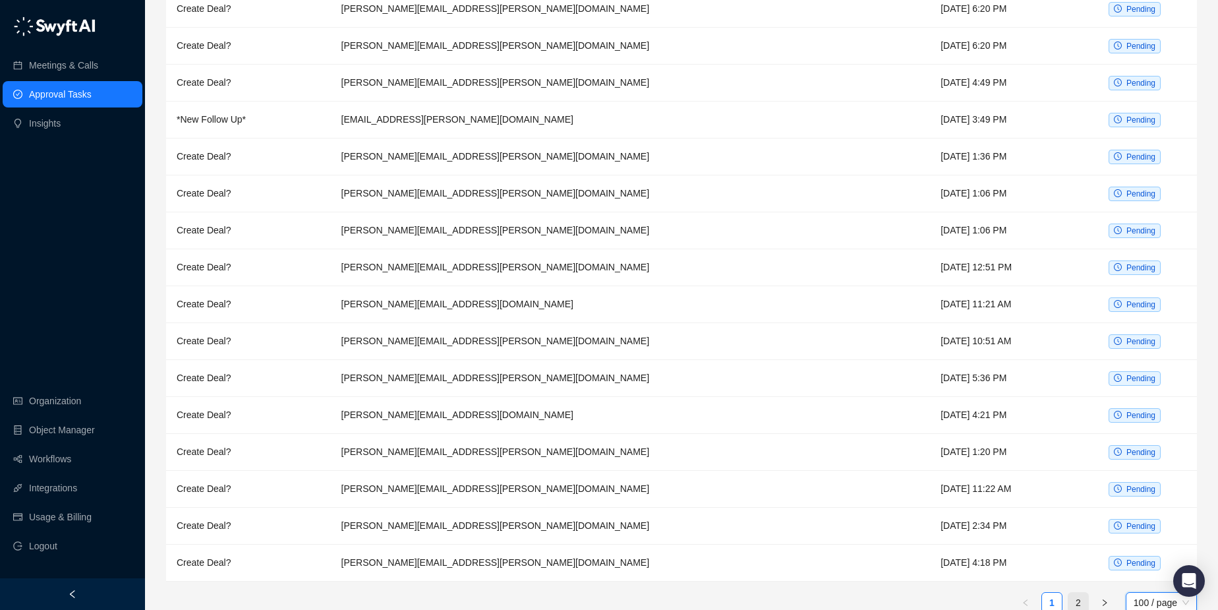
click at [1079, 592] on link "2" at bounding box center [1078, 602] width 20 height 20
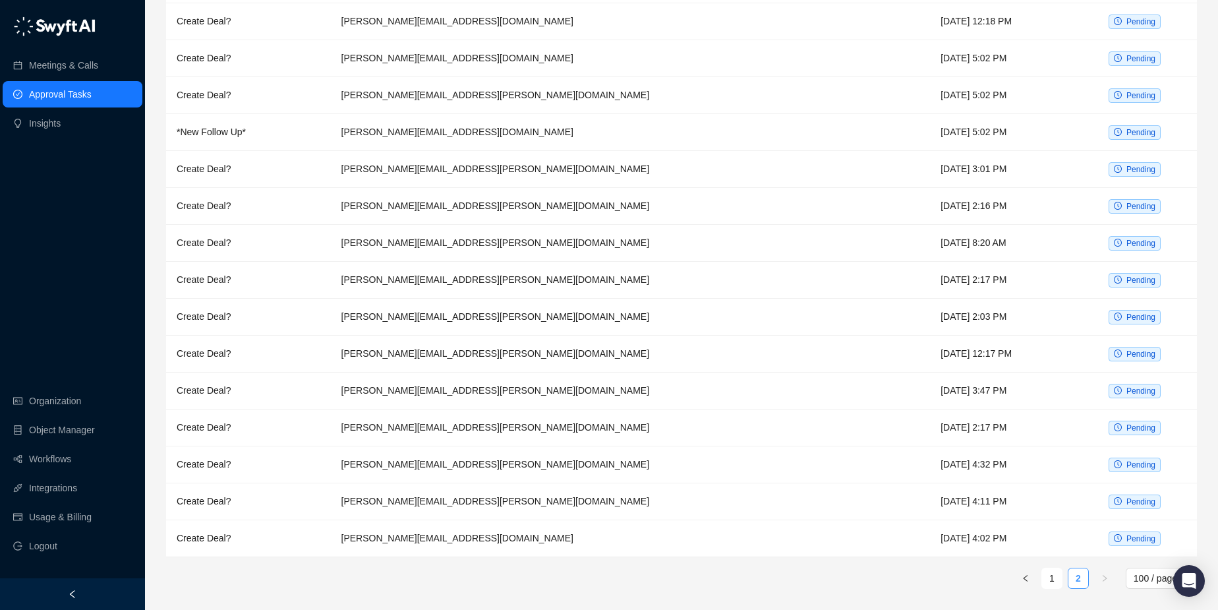
scroll to position [2089, 0]
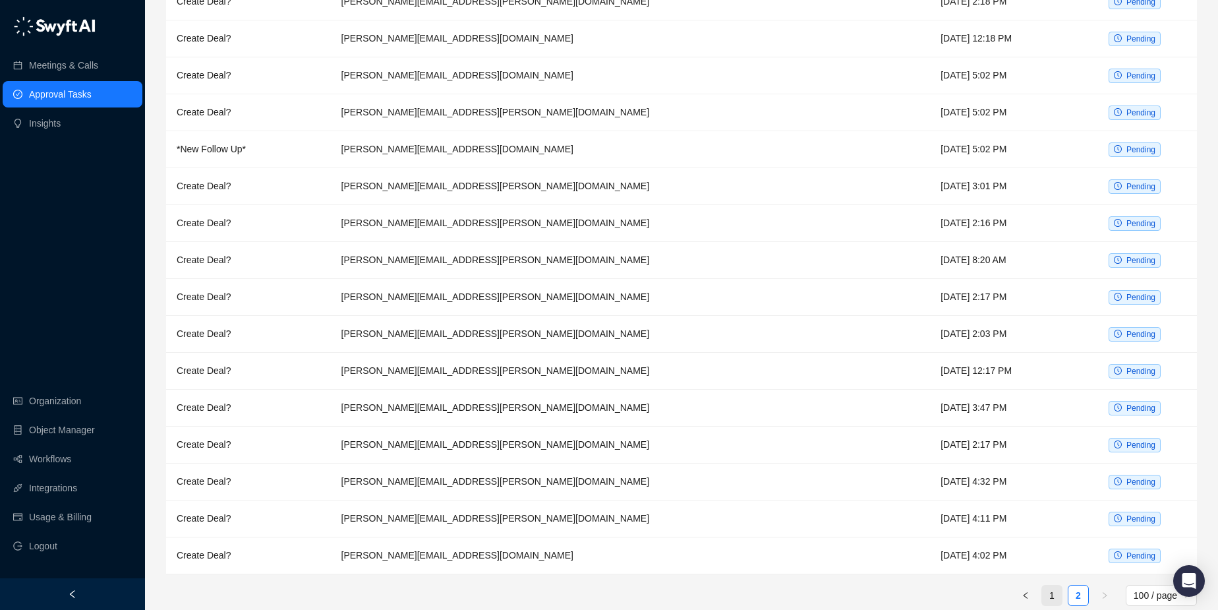
click at [1051, 585] on link "1" at bounding box center [1052, 595] width 20 height 20
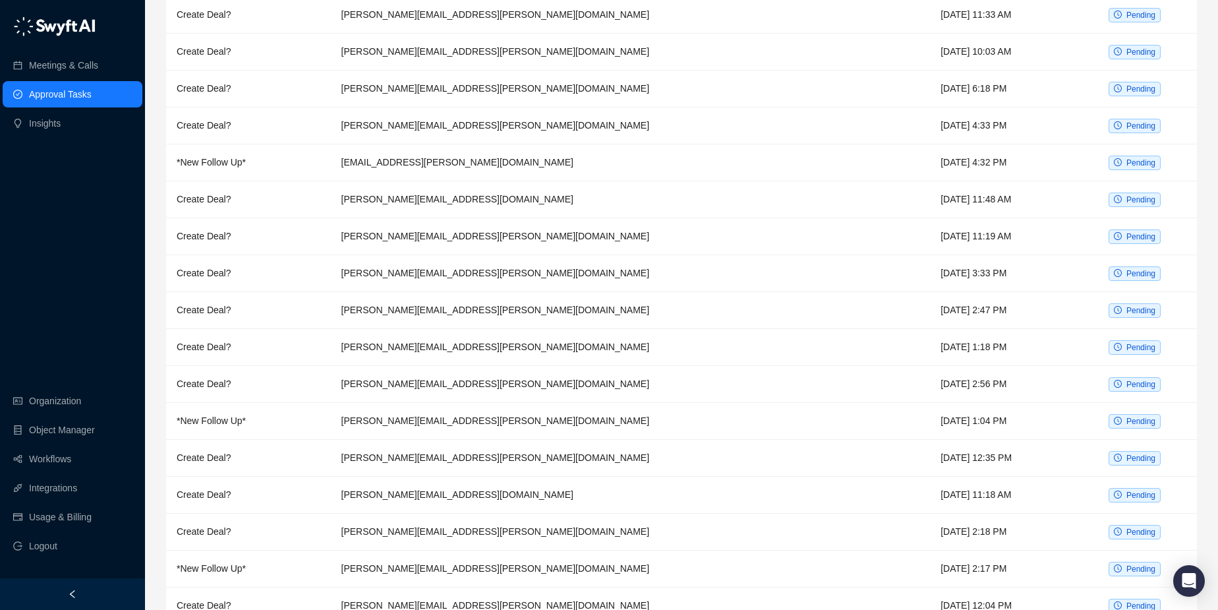
scroll to position [2079, 0]
